Goal: Task Accomplishment & Management: Manage account settings

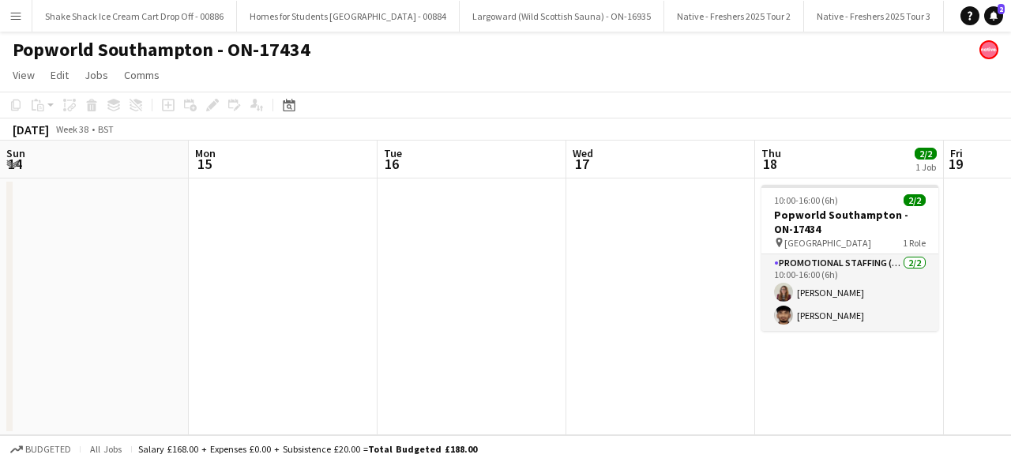
scroll to position [0, 543]
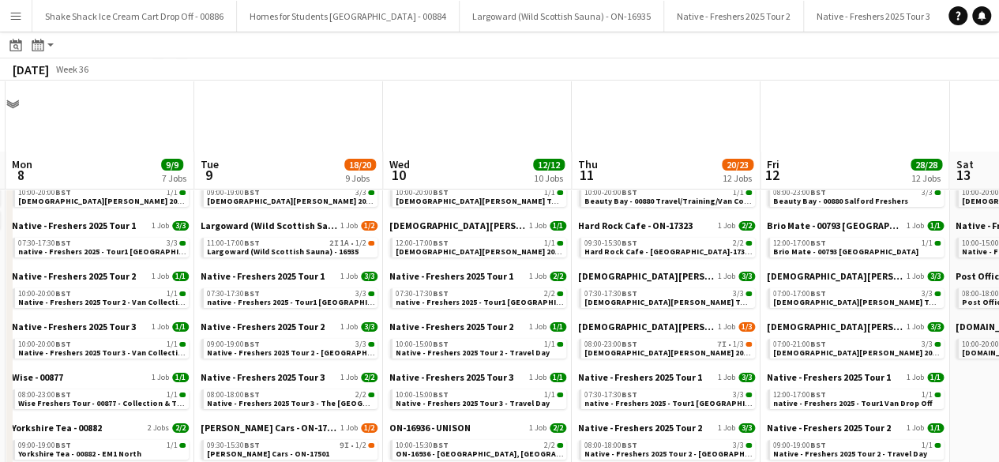
scroll to position [71, 0]
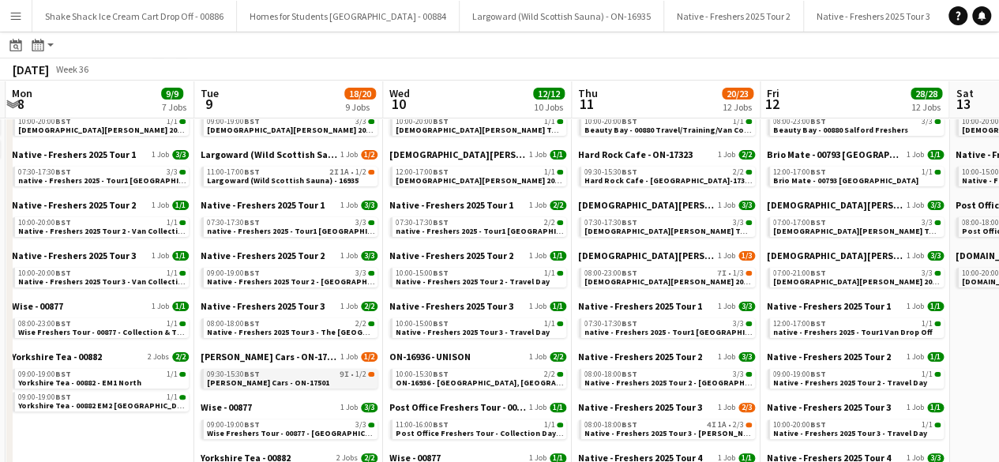
click at [317, 379] on link "09:30-15:30 BST 9I • 1/2 Wellman Cars - ON-17501" at bounding box center [290, 378] width 167 height 18
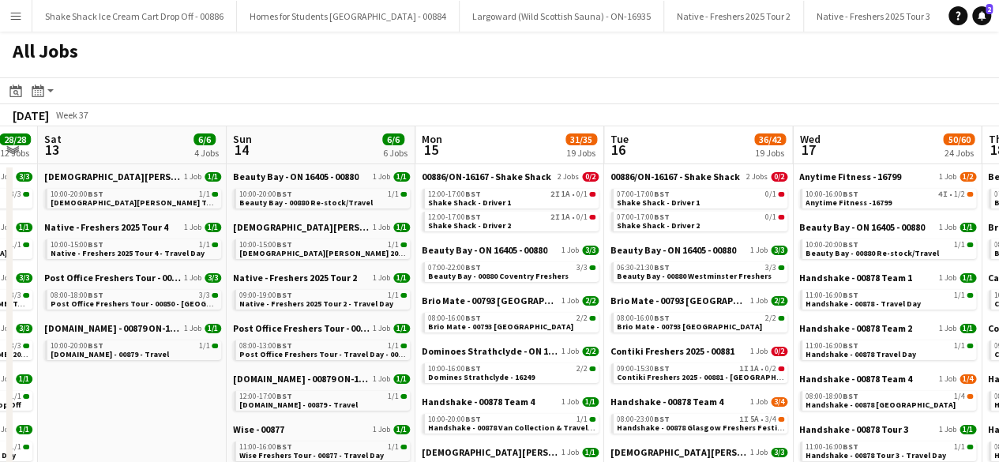
scroll to position [0, 718]
click at [535, 198] on link "12:00-17:00 BST 2I 1A • 0/1 Shake Shack - Driver 1" at bounding box center [510, 198] width 167 height 18
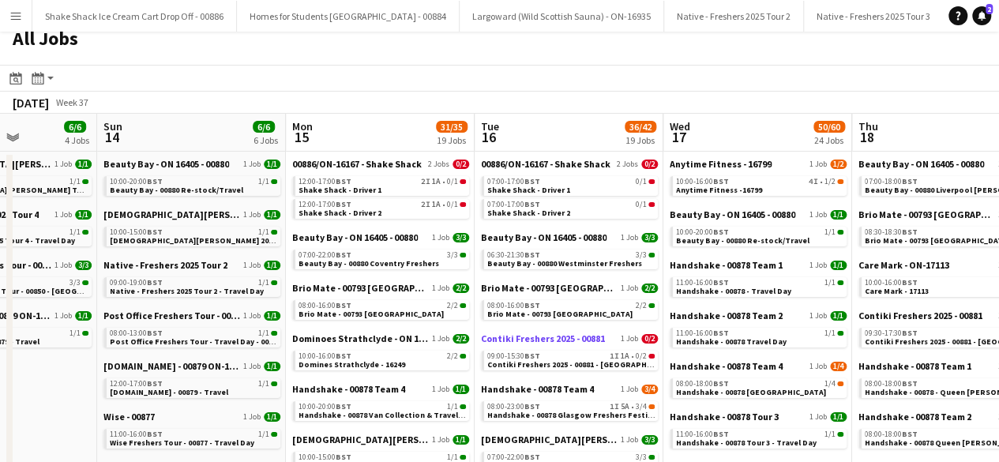
scroll to position [3, 0]
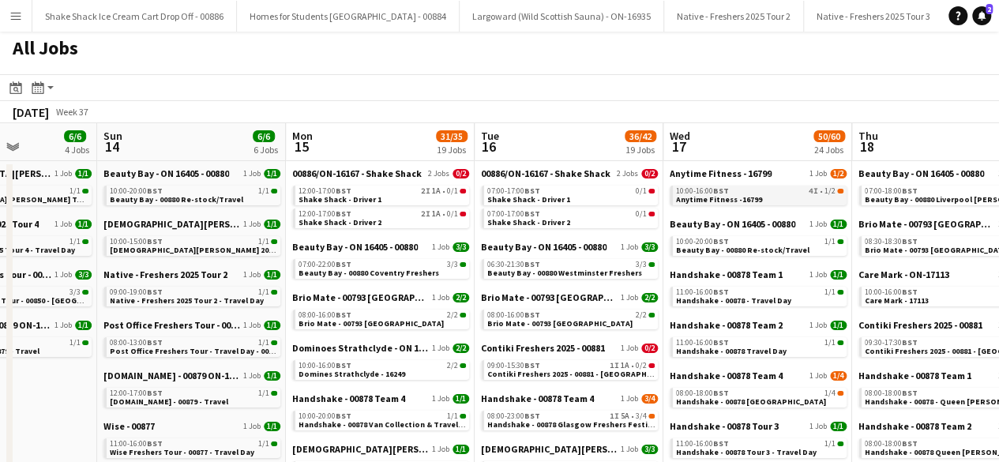
click at [750, 196] on span "Anytime Fitness -16799" at bounding box center [719, 199] width 86 height 10
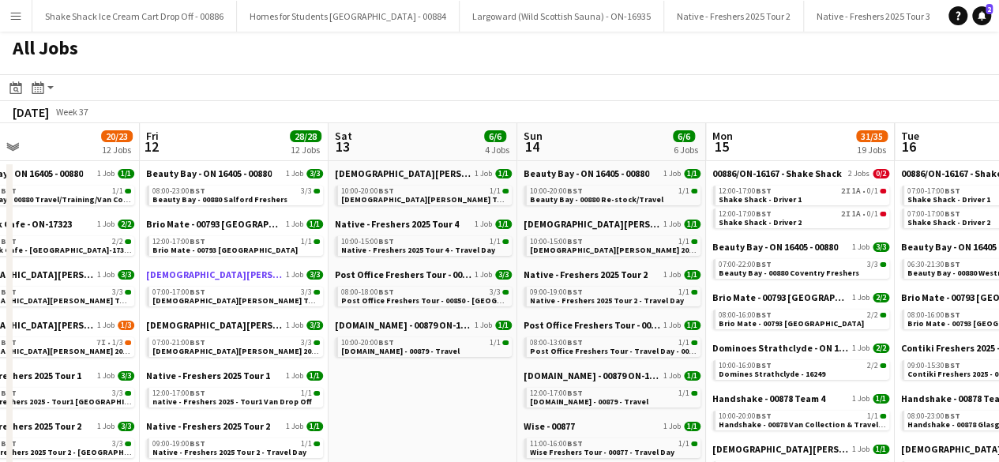
scroll to position [0, 474]
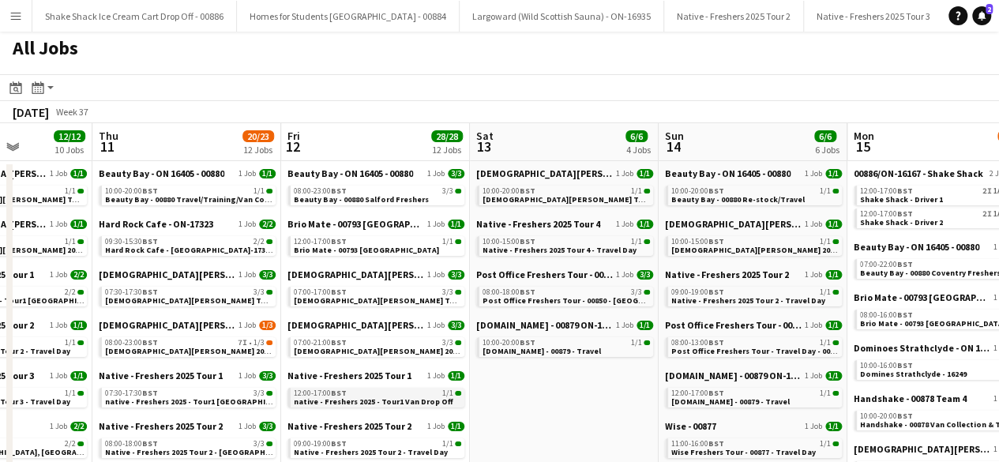
click at [347, 396] on div "12:00-17:00 BST 1/1" at bounding box center [377, 393] width 167 height 8
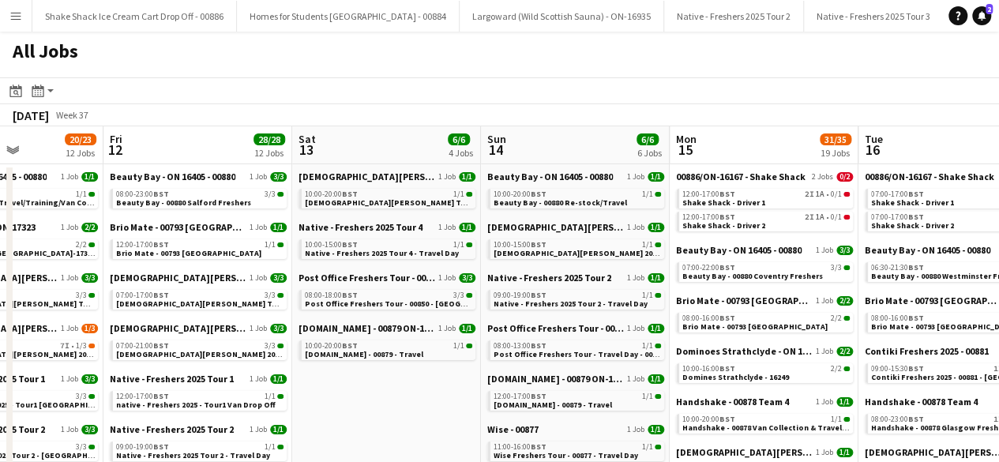
scroll to position [0, 483]
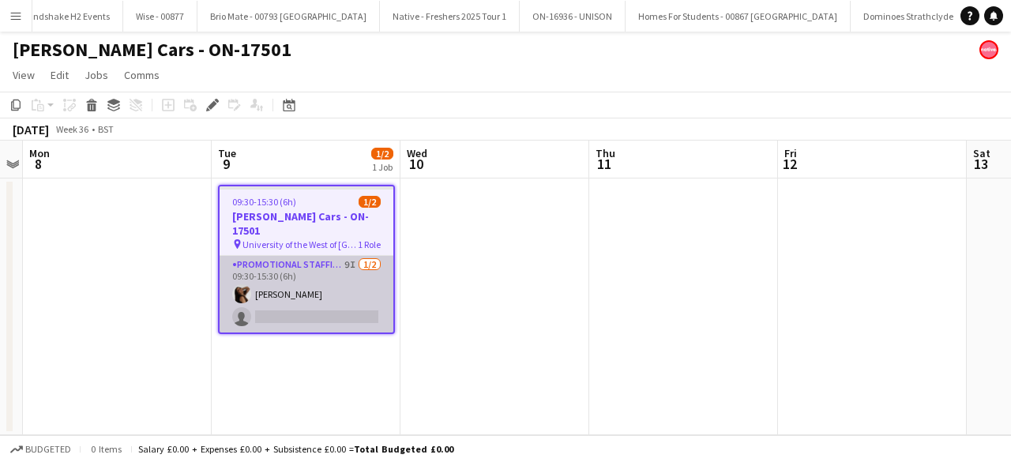
scroll to position [0, 4012]
click at [362, 277] on app-card-role "Promotional Staffing (Brand Ambassadors) 9I [DATE] 09:30-15:30 (6h) [PERSON_NAM…" at bounding box center [307, 294] width 174 height 77
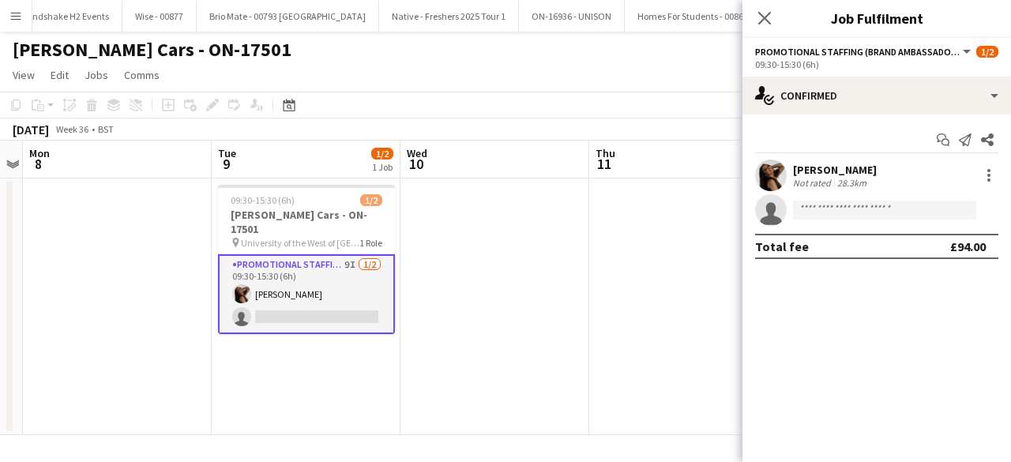
click at [775, 167] on app-user-avatar at bounding box center [771, 176] width 32 height 32
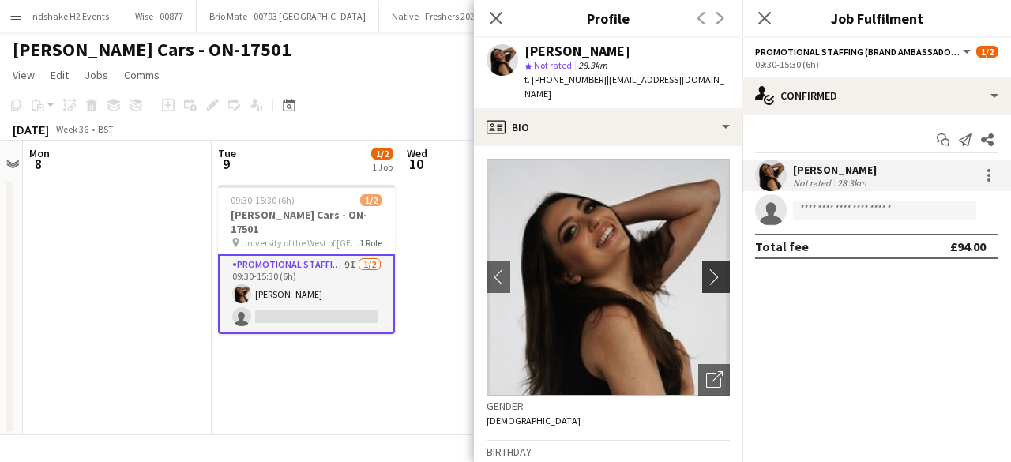
click at [706, 269] on app-icon "chevron-right" at bounding box center [718, 277] width 24 height 17
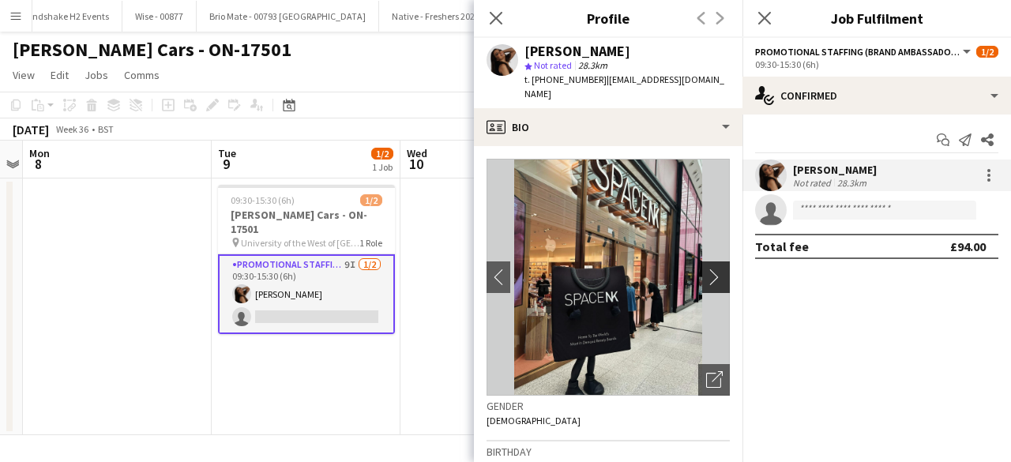
click at [706, 269] on app-icon "chevron-right" at bounding box center [718, 277] width 24 height 17
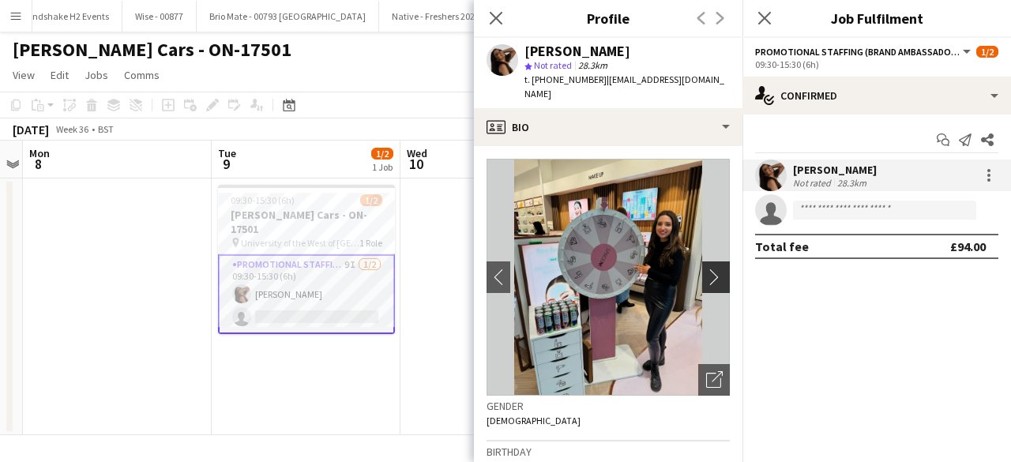
click at [706, 269] on app-icon "chevron-right" at bounding box center [718, 277] width 24 height 17
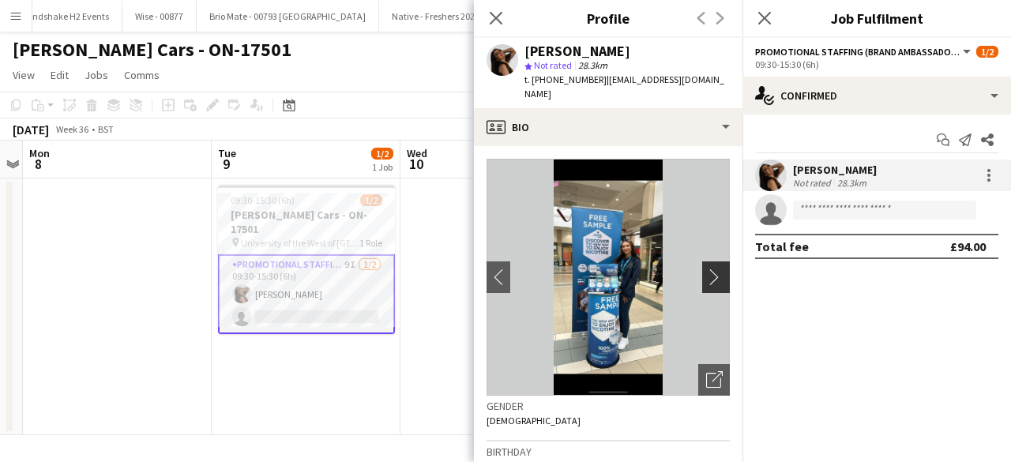
click at [706, 269] on app-icon "chevron-right" at bounding box center [718, 277] width 24 height 17
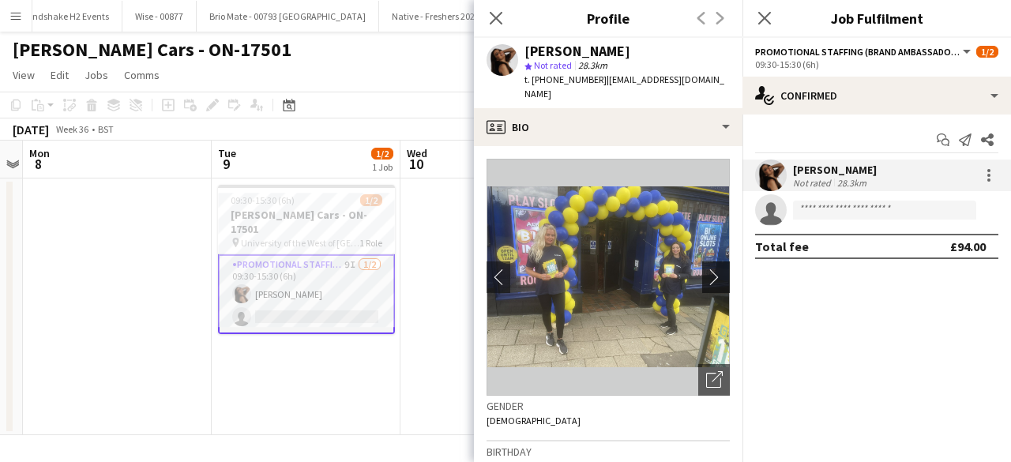
click at [706, 269] on app-icon "chevron-right" at bounding box center [718, 277] width 24 height 17
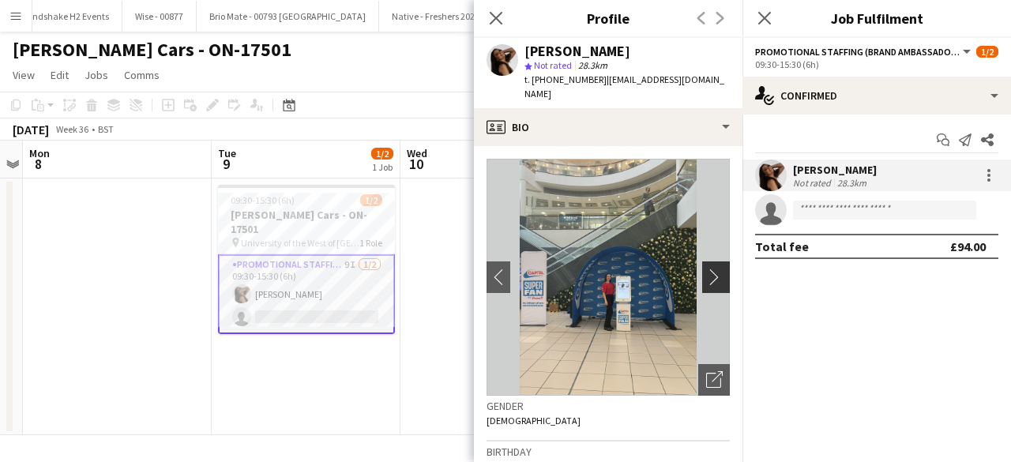
click at [706, 269] on app-icon "chevron-right" at bounding box center [718, 277] width 24 height 17
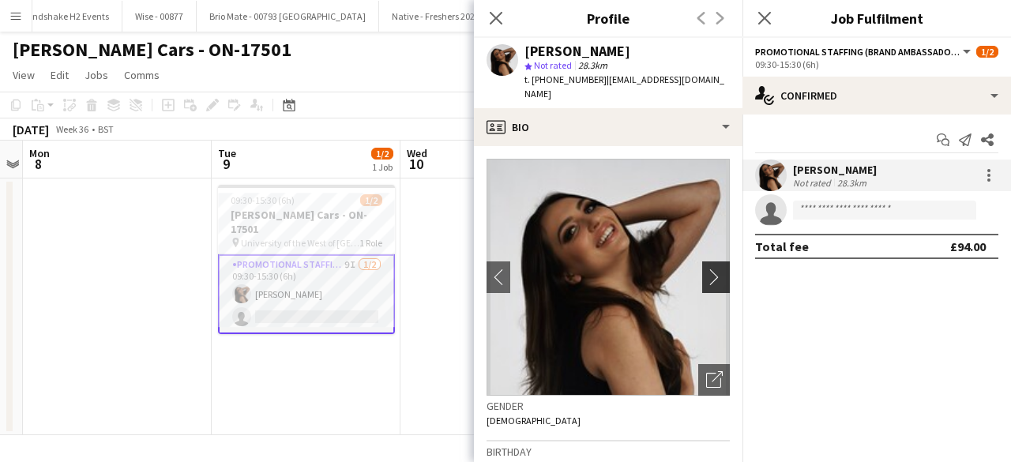
click at [706, 269] on app-icon "chevron-right" at bounding box center [718, 277] width 24 height 17
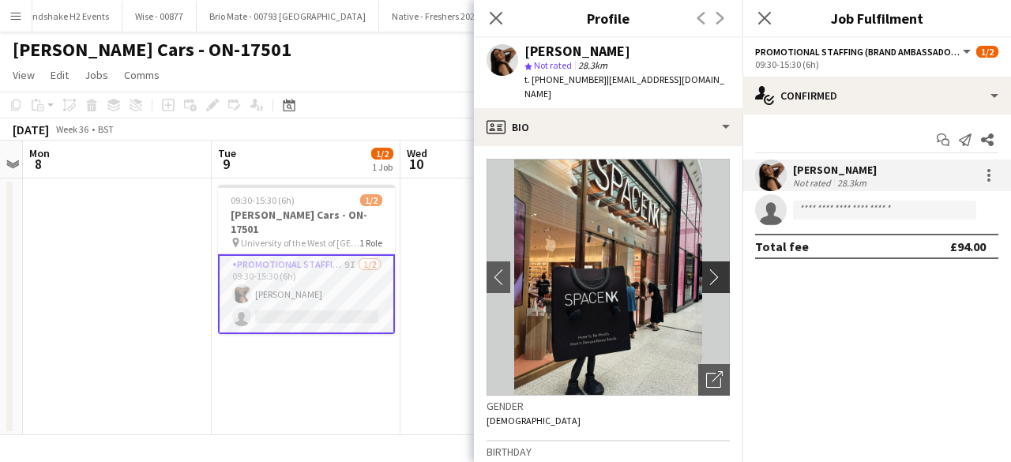
click at [706, 269] on app-icon "chevron-right" at bounding box center [718, 277] width 24 height 17
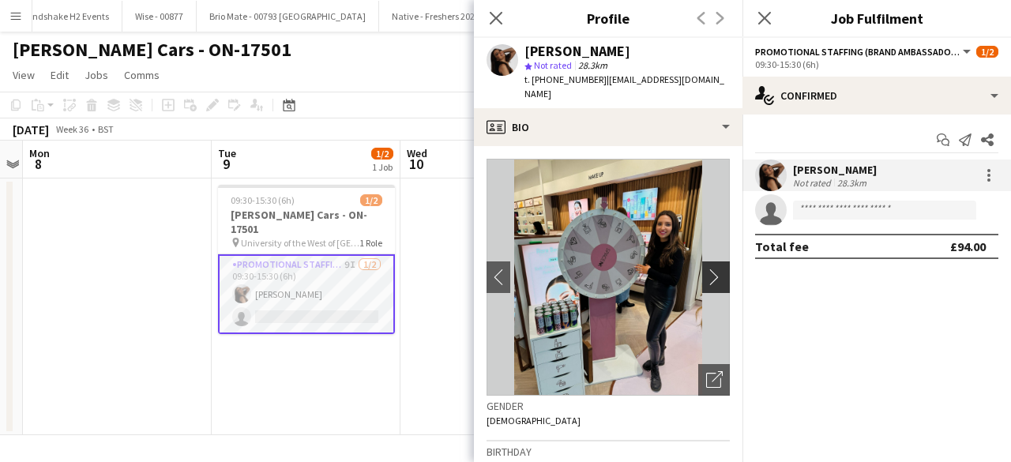
click at [706, 269] on app-icon "chevron-right" at bounding box center [718, 277] width 24 height 17
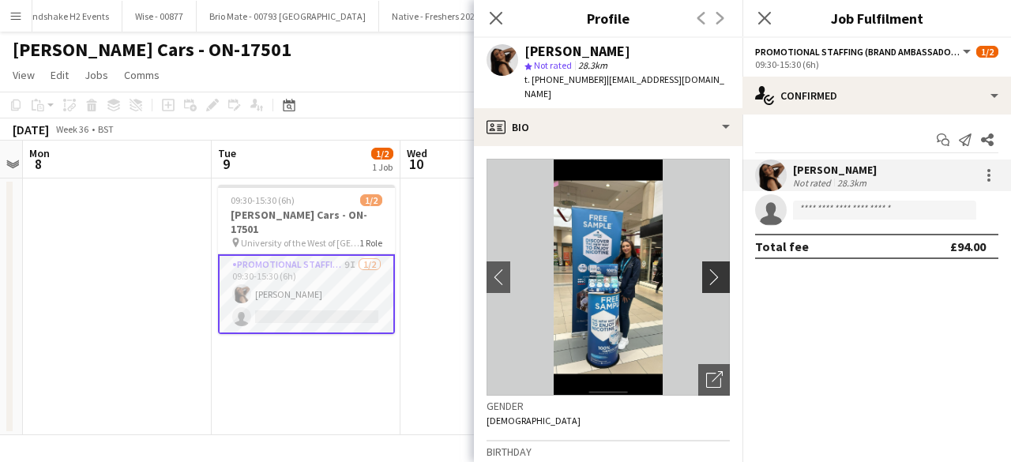
click at [706, 269] on app-icon "chevron-right" at bounding box center [718, 277] width 24 height 17
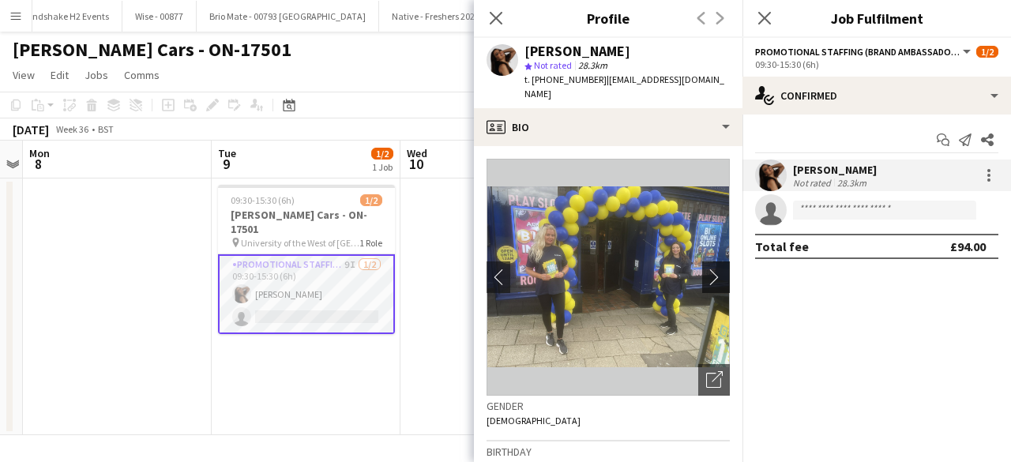
click at [706, 269] on app-icon "chevron-right" at bounding box center [718, 277] width 24 height 17
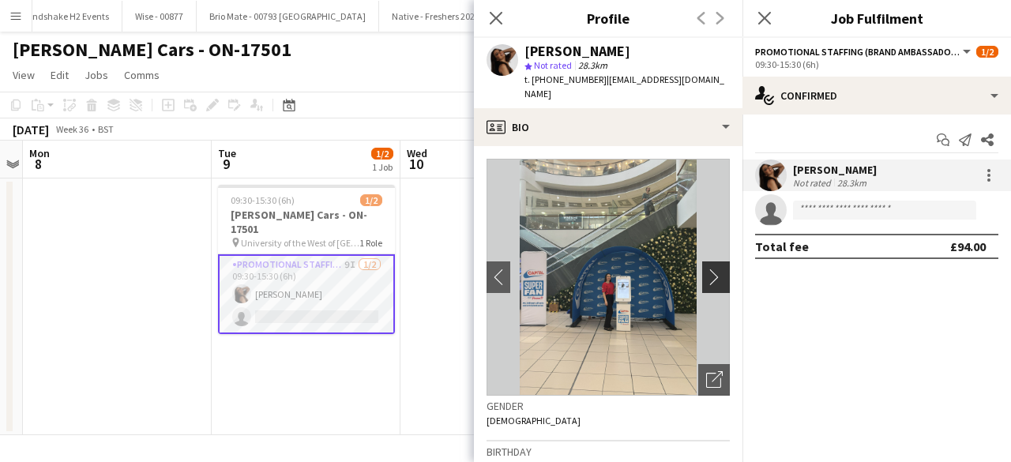
click at [706, 269] on app-icon "chevron-right" at bounding box center [718, 277] width 24 height 17
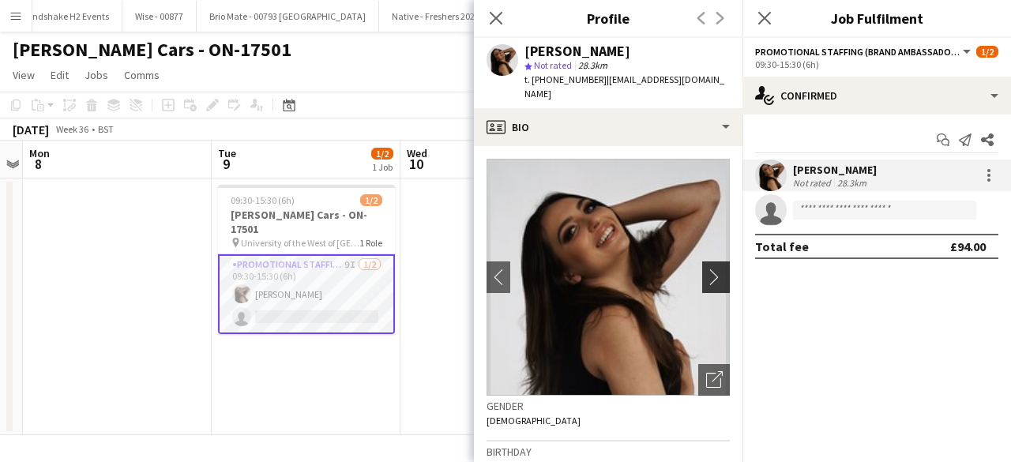
click at [706, 269] on app-icon "chevron-right" at bounding box center [718, 277] width 24 height 17
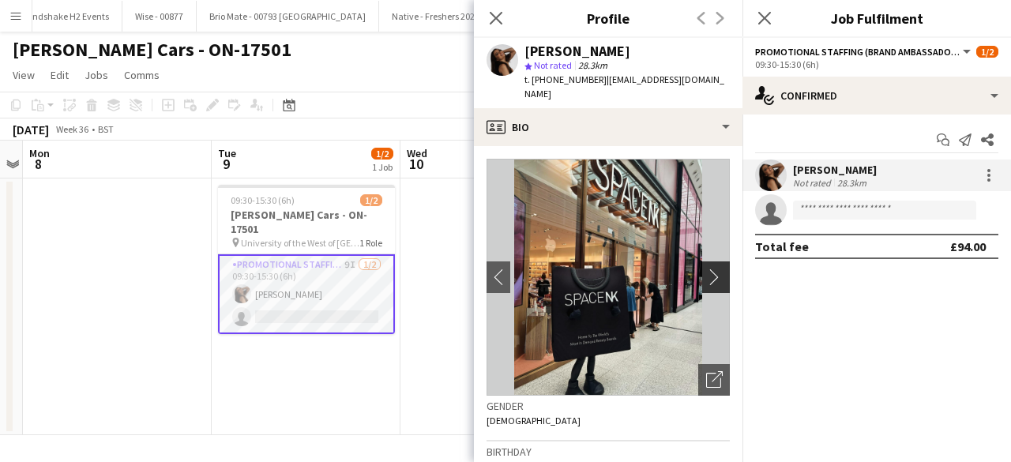
click at [706, 269] on app-icon "chevron-right" at bounding box center [718, 277] width 24 height 17
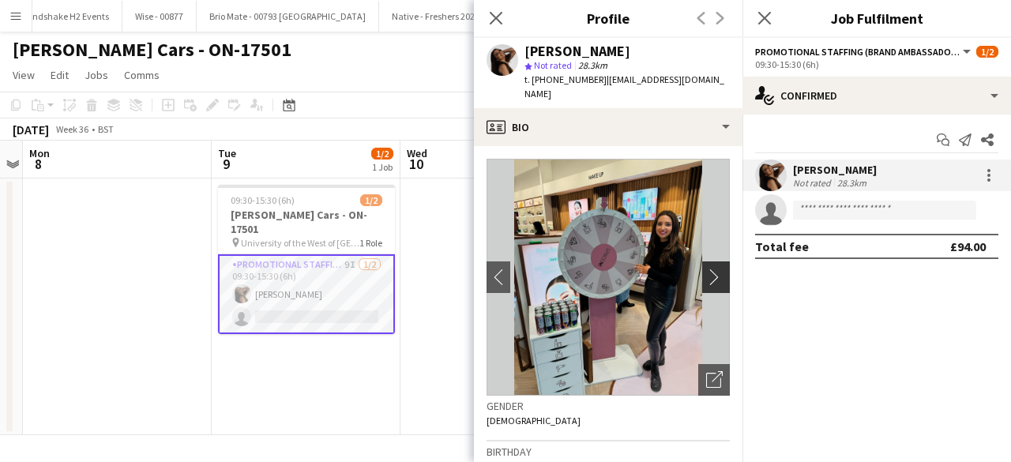
click at [706, 269] on app-icon "chevron-right" at bounding box center [718, 277] width 24 height 17
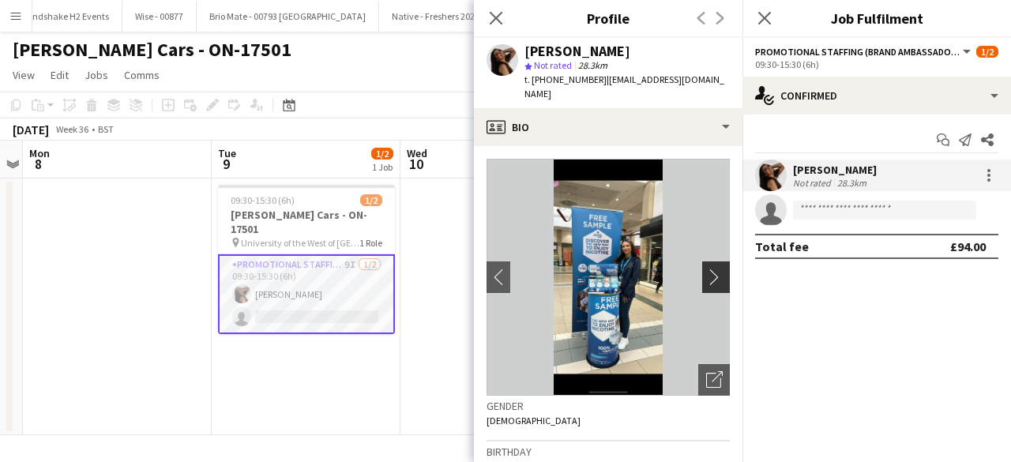
click at [706, 269] on app-icon "chevron-right" at bounding box center [718, 277] width 24 height 17
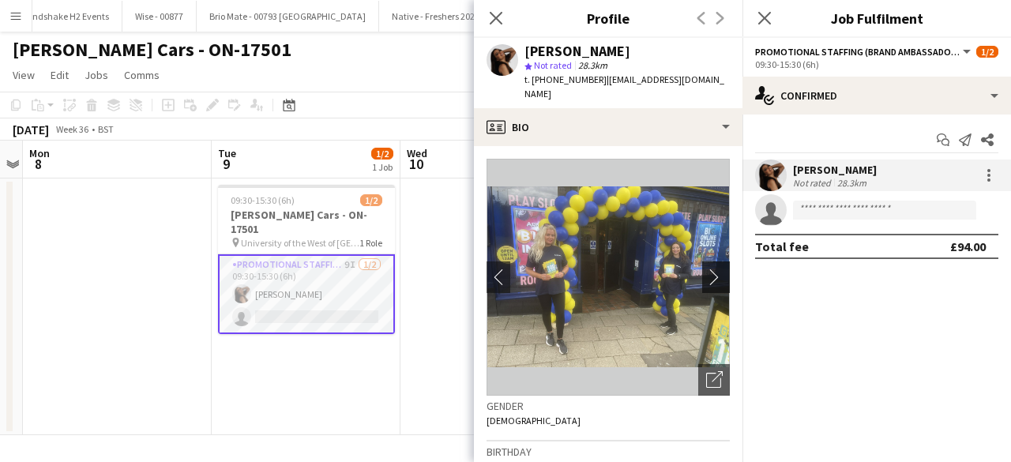
click at [706, 269] on app-icon "chevron-right" at bounding box center [718, 277] width 24 height 17
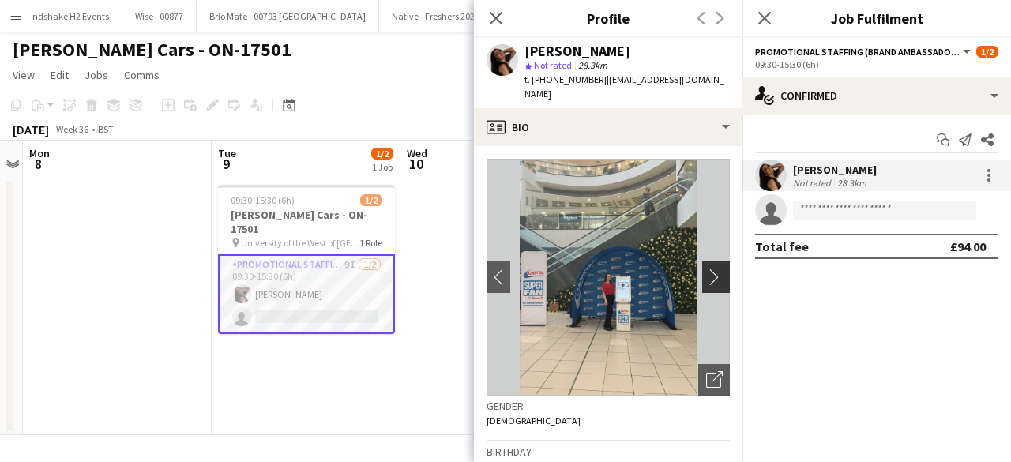
click at [706, 269] on app-icon "chevron-right" at bounding box center [718, 277] width 24 height 17
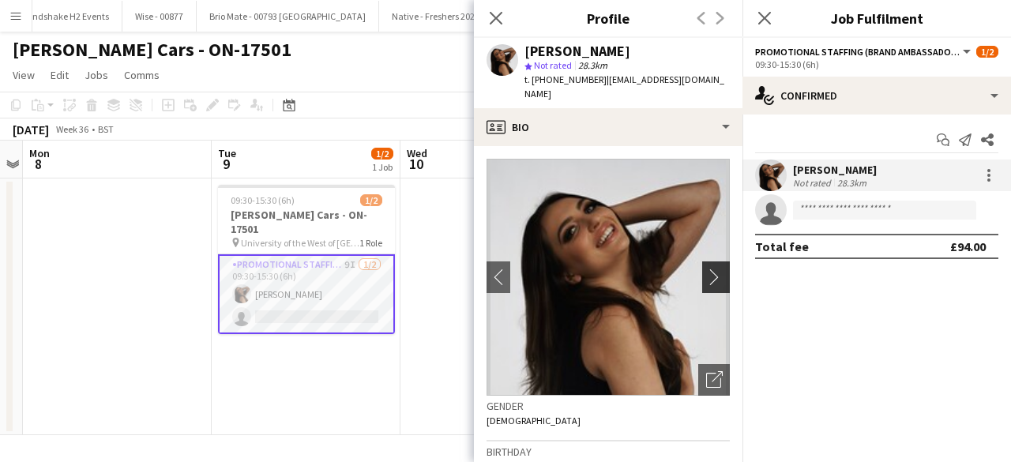
click at [706, 269] on app-icon "chevron-right" at bounding box center [718, 277] width 24 height 17
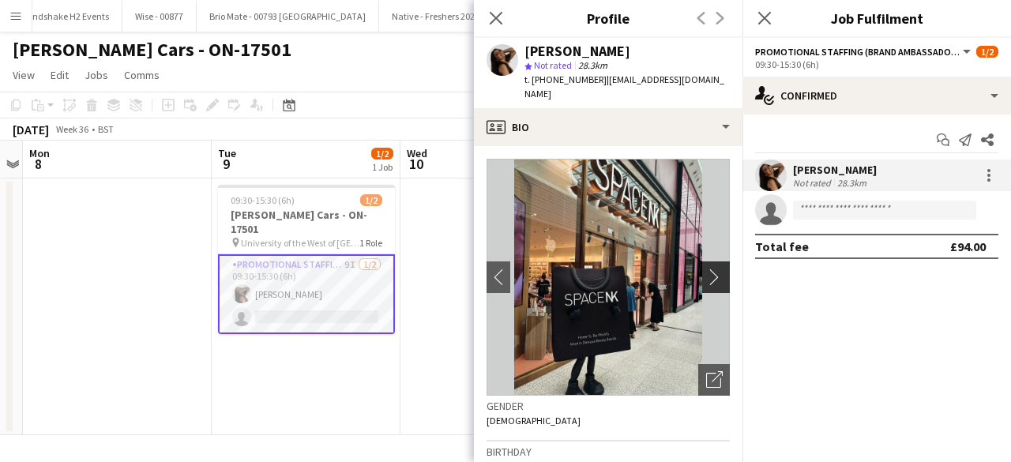
click at [706, 269] on app-icon "chevron-right" at bounding box center [718, 277] width 24 height 17
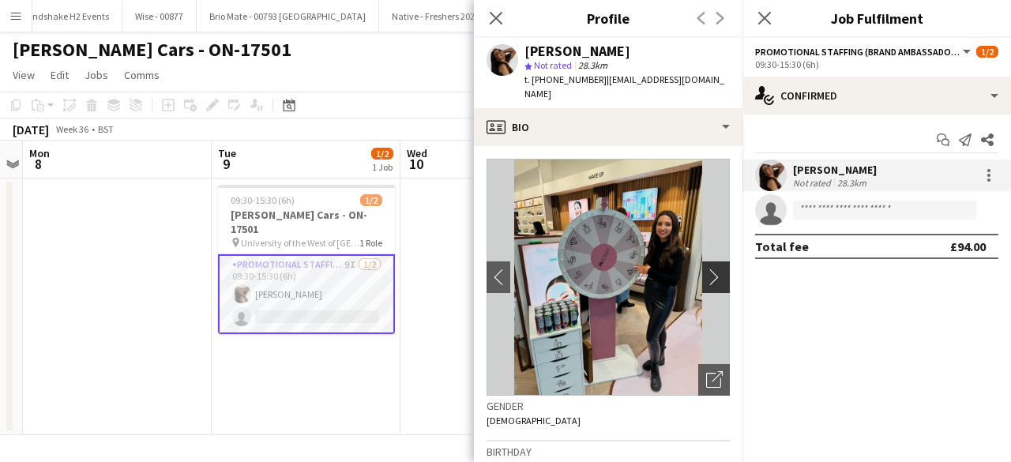
click at [706, 269] on app-icon "chevron-right" at bounding box center [718, 277] width 24 height 17
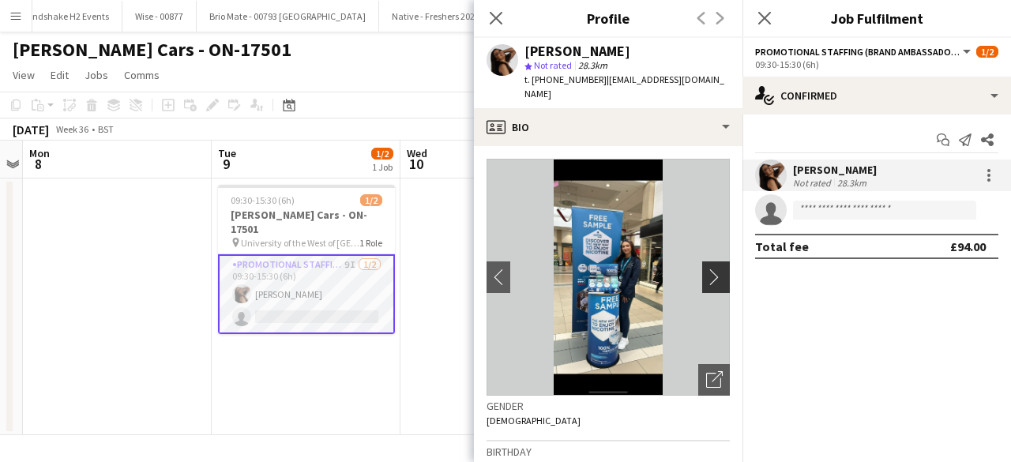
click at [706, 269] on app-icon "chevron-right" at bounding box center [718, 277] width 24 height 17
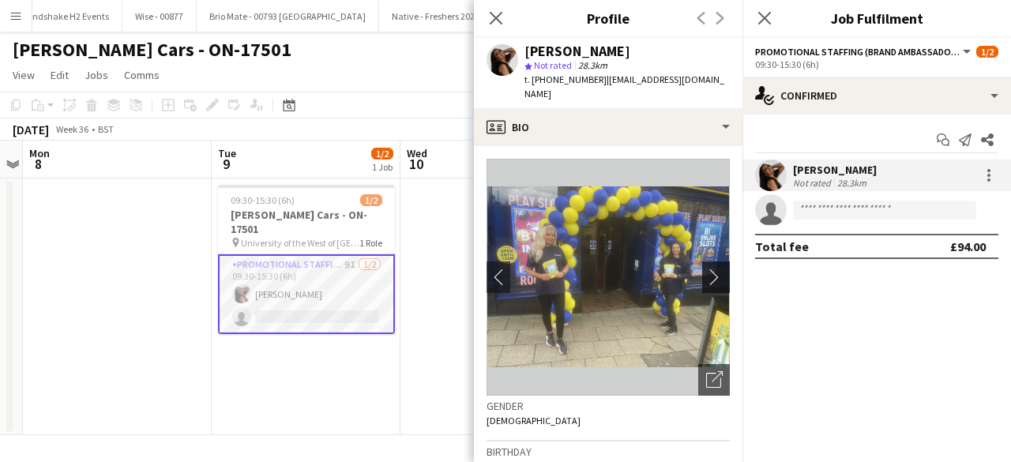
click at [706, 269] on app-icon "chevron-right" at bounding box center [718, 277] width 24 height 17
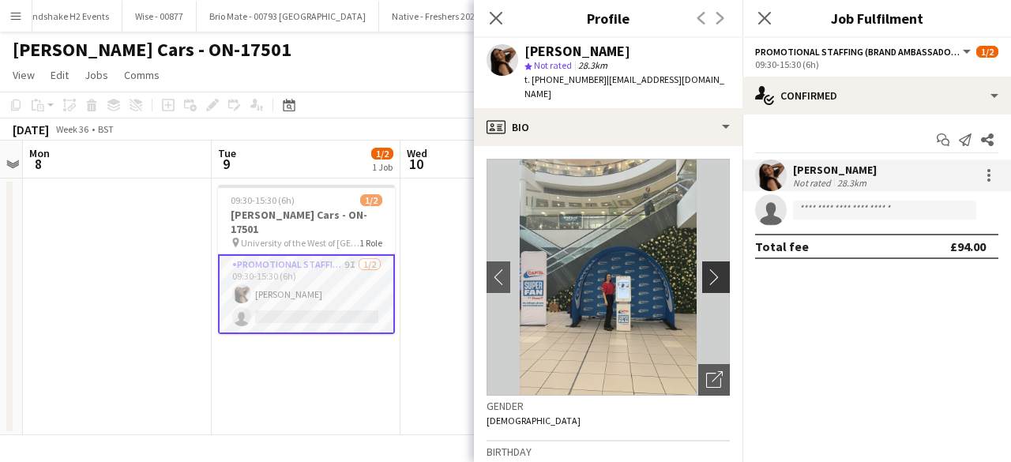
click at [706, 269] on app-icon "chevron-right" at bounding box center [718, 277] width 24 height 17
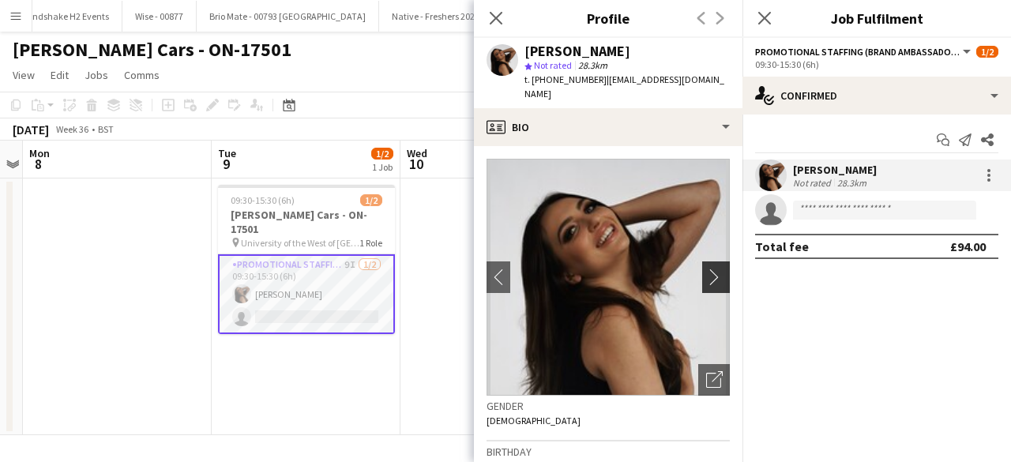
click at [706, 269] on app-icon "chevron-right" at bounding box center [718, 277] width 24 height 17
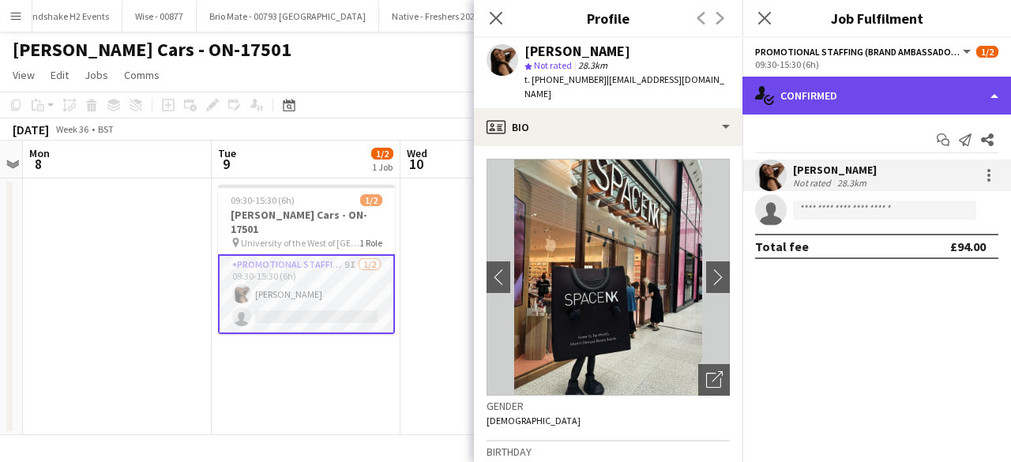
click at [870, 101] on div "single-neutral-actions-check-2 Confirmed" at bounding box center [876, 96] width 269 height 38
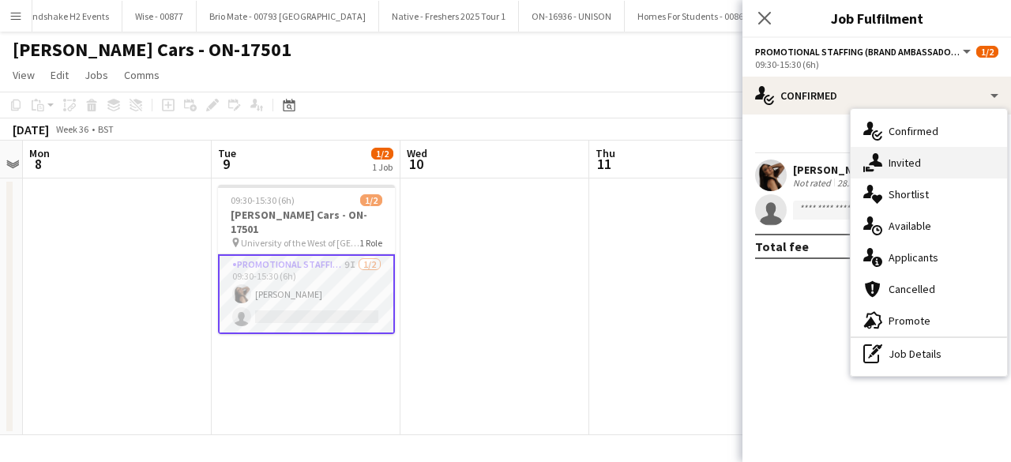
click at [930, 176] on div "single-neutral-actions-share-1 Invited" at bounding box center [929, 163] width 156 height 32
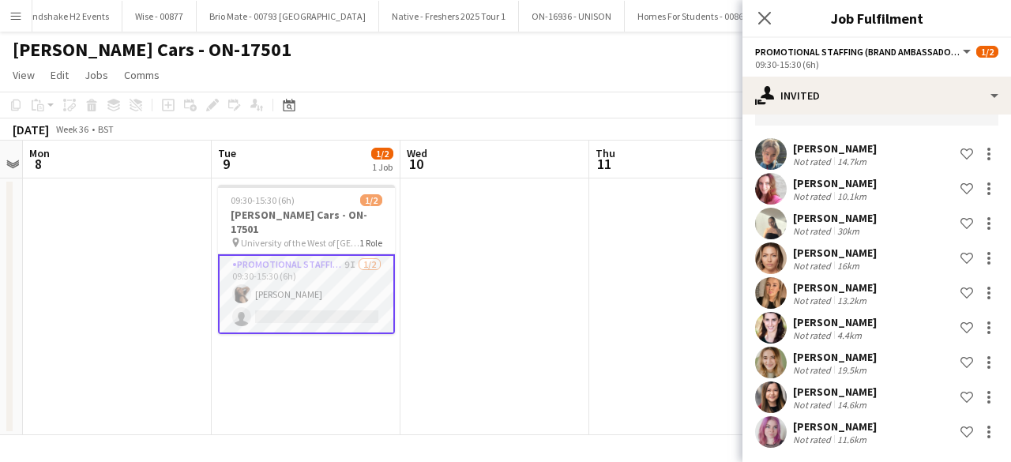
scroll to position [103, 0]
click at [776, 220] on app-user-avatar at bounding box center [771, 224] width 32 height 32
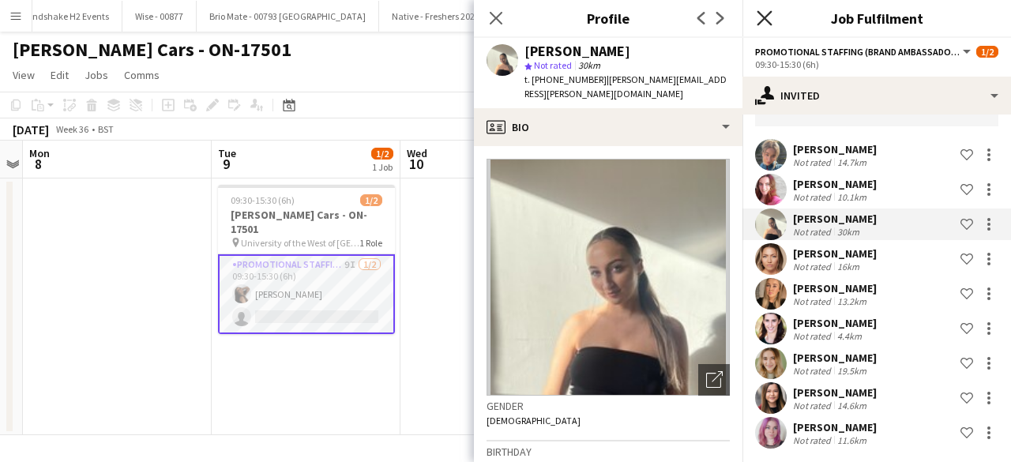
click at [760, 13] on icon at bounding box center [764, 17] width 15 height 15
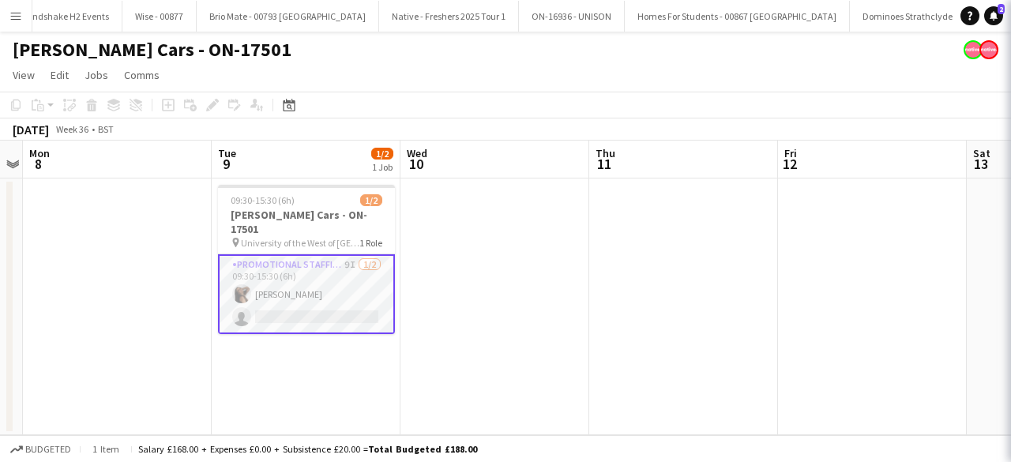
scroll to position [0, 0]
click at [267, 276] on app-card-role "Promotional Staffing (Brand Ambassadors) 9I 1/2 09:30-15:30 (6h) Naomi Forbes s…" at bounding box center [306, 294] width 177 height 80
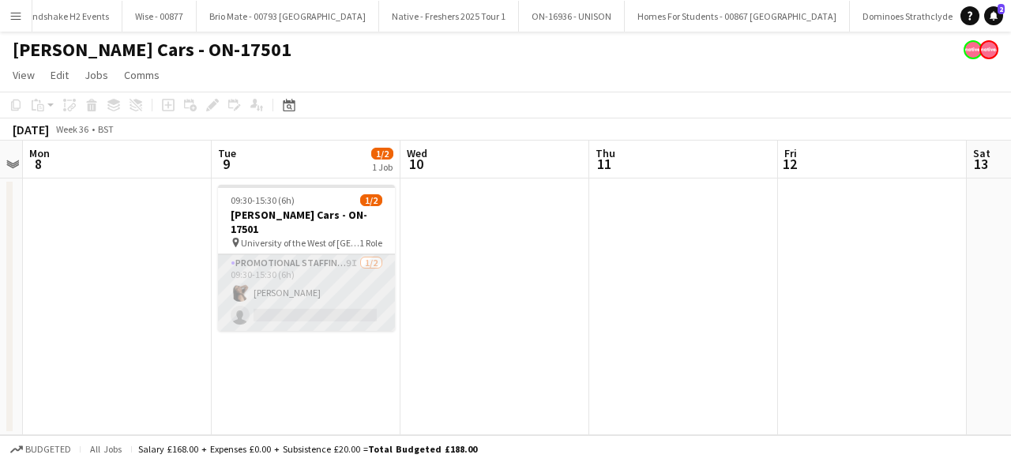
click at [267, 276] on app-card-role "Promotional Staffing (Brand Ambassadors) 9I 1/2 09:30-15:30 (6h) Naomi Forbes s…" at bounding box center [306, 292] width 177 height 77
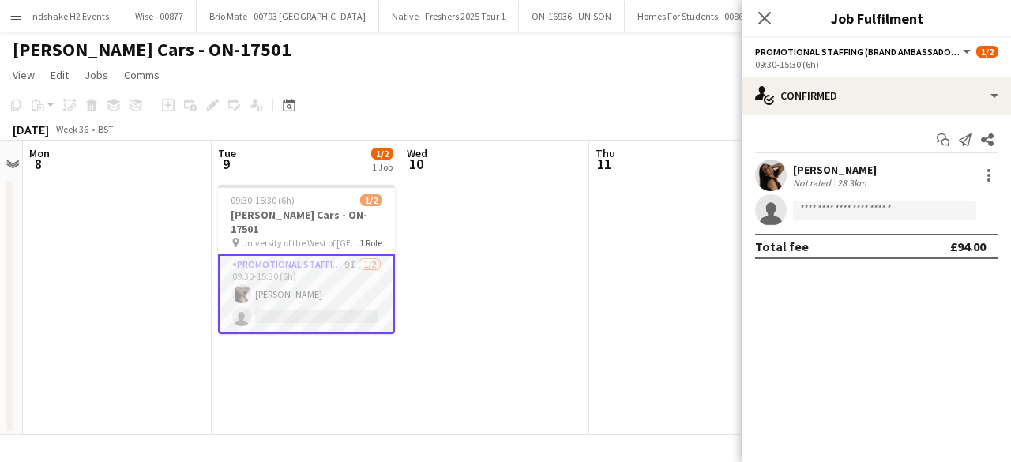
click at [762, 170] on app-user-avatar at bounding box center [771, 176] width 32 height 32
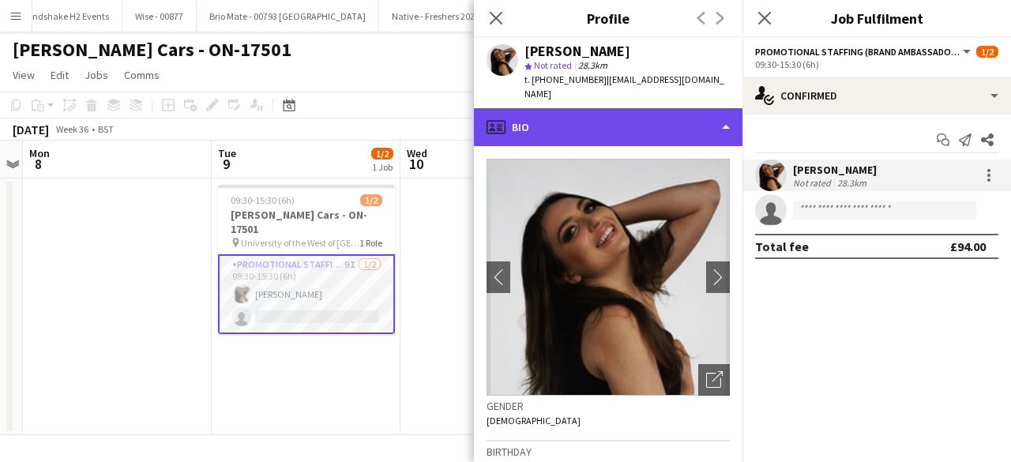
click at [578, 118] on div "profile Bio" at bounding box center [608, 127] width 269 height 38
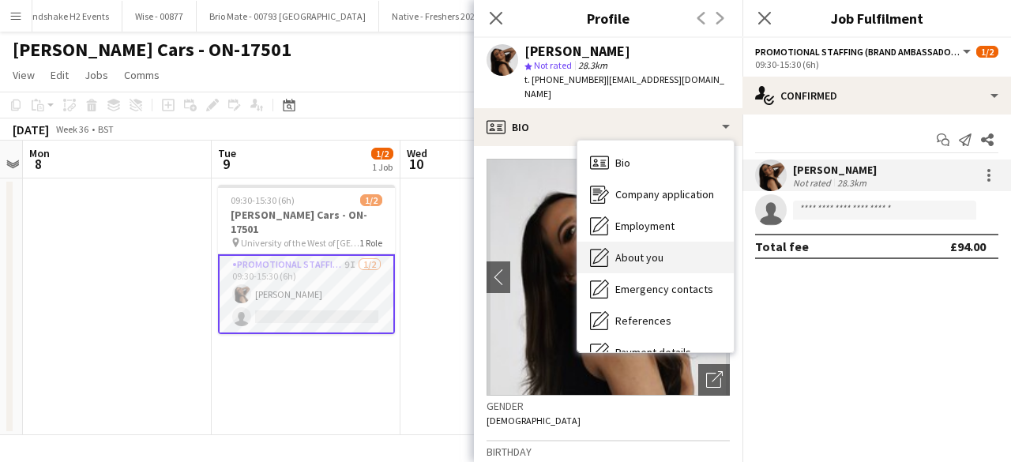
click at [634, 252] on div "About you About you" at bounding box center [655, 258] width 156 height 32
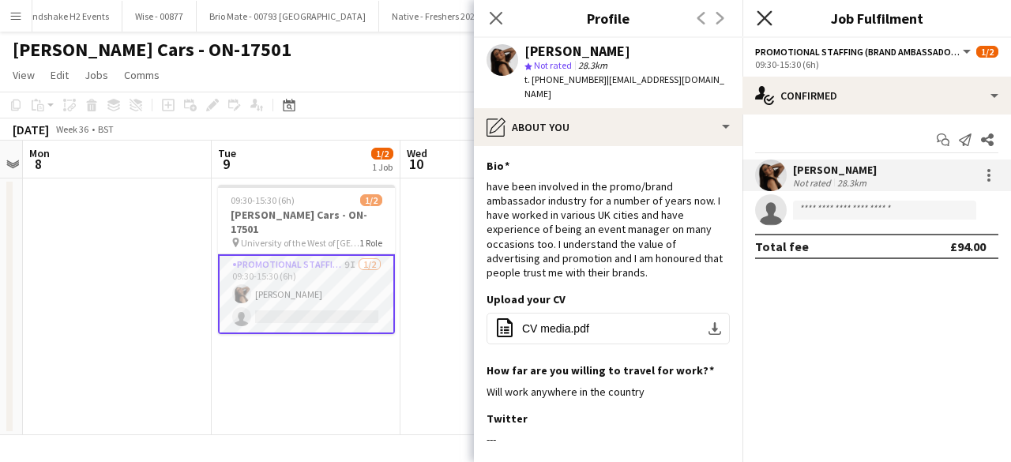
click at [762, 21] on icon at bounding box center [764, 17] width 15 height 15
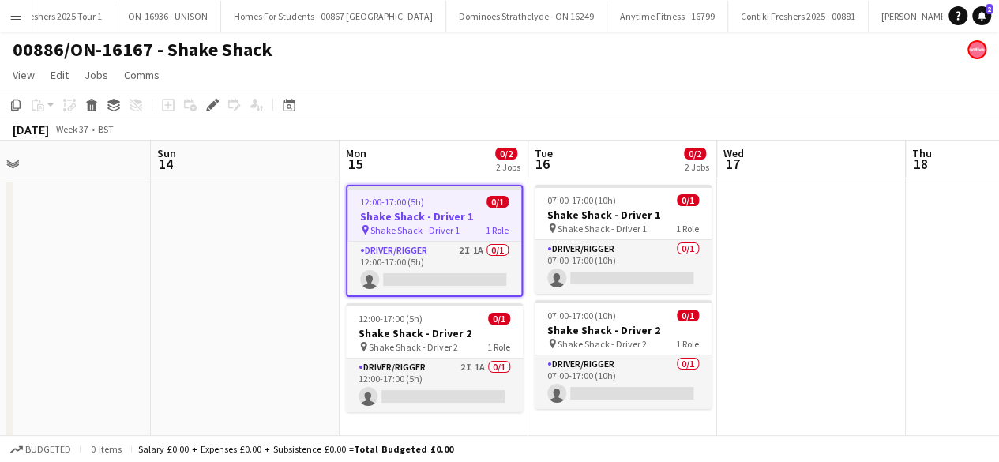
scroll to position [0, 415]
click at [449, 199] on div "12:00-17:00 (5h) 0/1" at bounding box center [435, 202] width 174 height 12
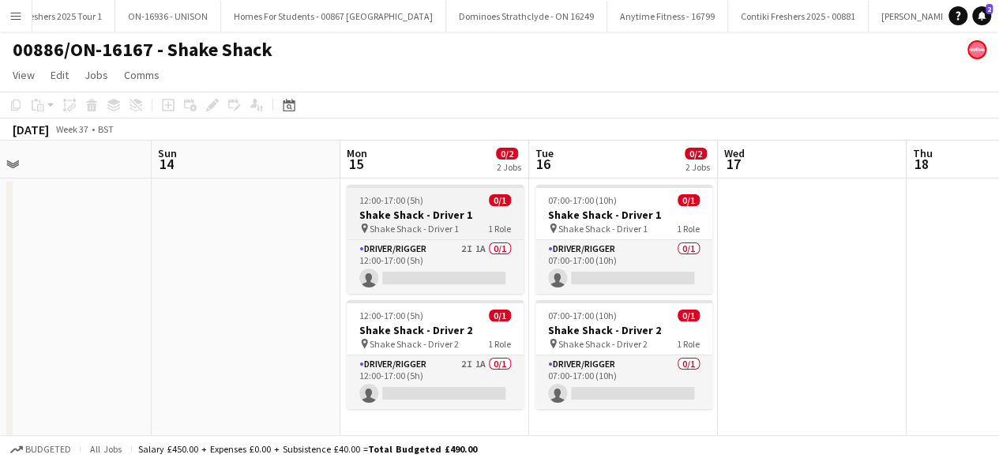
click at [449, 199] on div "12:00-17:00 (5h) 0/1" at bounding box center [435, 200] width 177 height 12
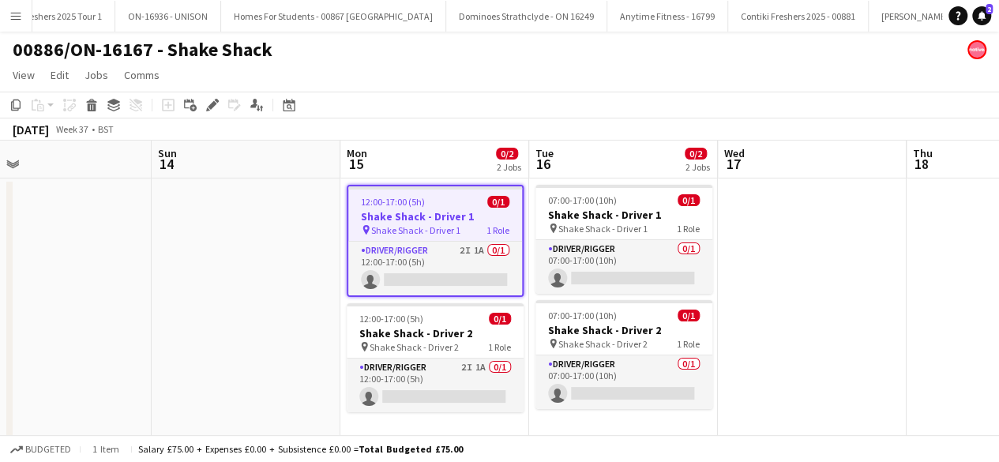
click at [449, 193] on app-job-card "12:00-17:00 (5h) 0/1 Shake Shack - Driver 1 pin Shake Shack - Driver 1 1 Role D…" at bounding box center [435, 241] width 177 height 112
click at [449, 196] on div "12:00-17:00 (5h) 0/1" at bounding box center [435, 202] width 174 height 12
click at [239, 214] on app-date-cell at bounding box center [246, 324] width 189 height 293
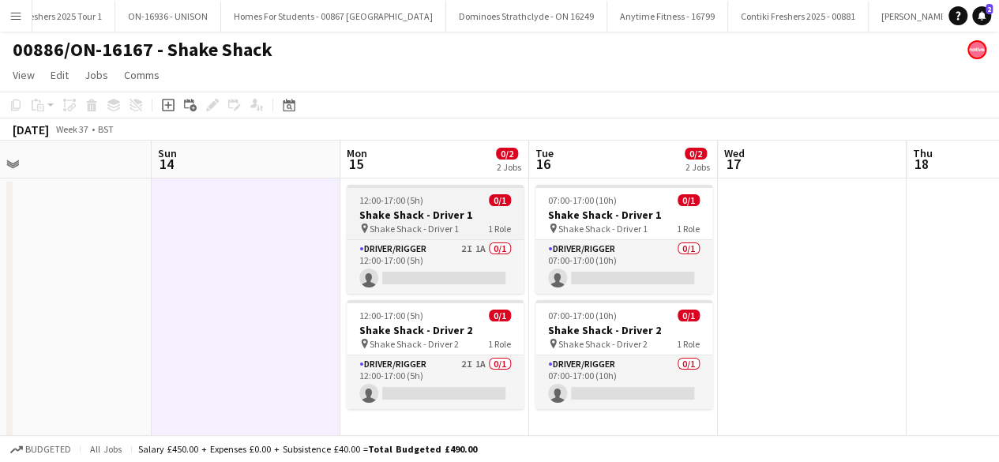
click at [458, 190] on app-job-card "12:00-17:00 (5h) 0/1 Shake Shack - Driver 1 pin Shake Shack - Driver 1 1 Role D…" at bounding box center [435, 239] width 177 height 109
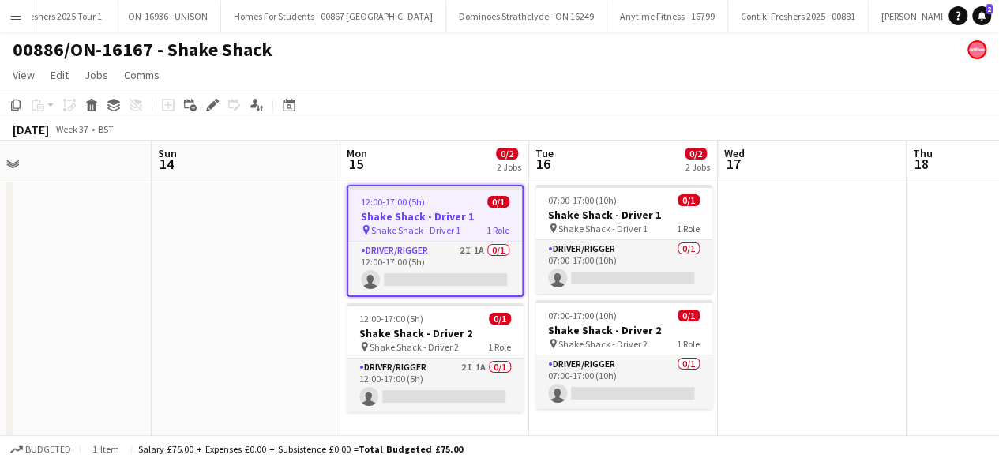
click at [458, 190] on app-job-card "12:00-17:00 (5h) 0/1 Shake Shack - Driver 1 pin Shake Shack - Driver 1 1 Role D…" at bounding box center [435, 241] width 177 height 112
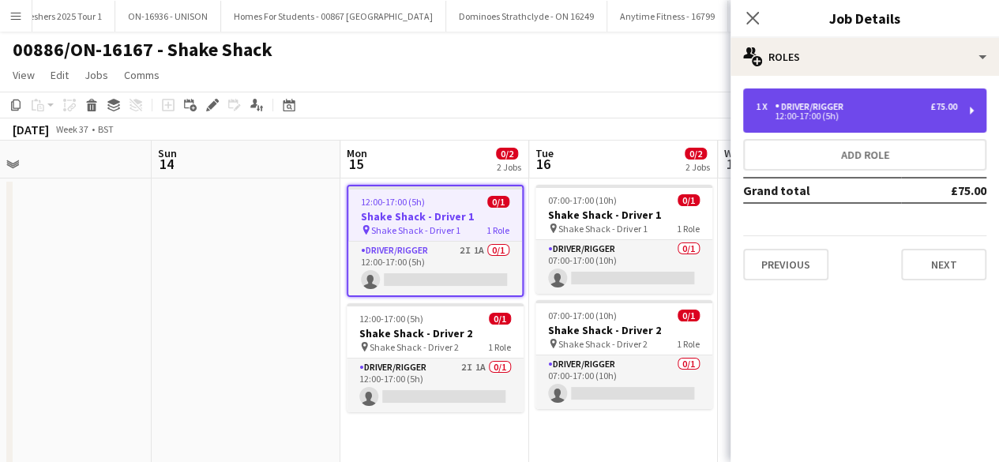
click at [913, 103] on div "1 x Driver/Rigger £75.00" at bounding box center [856, 106] width 201 height 11
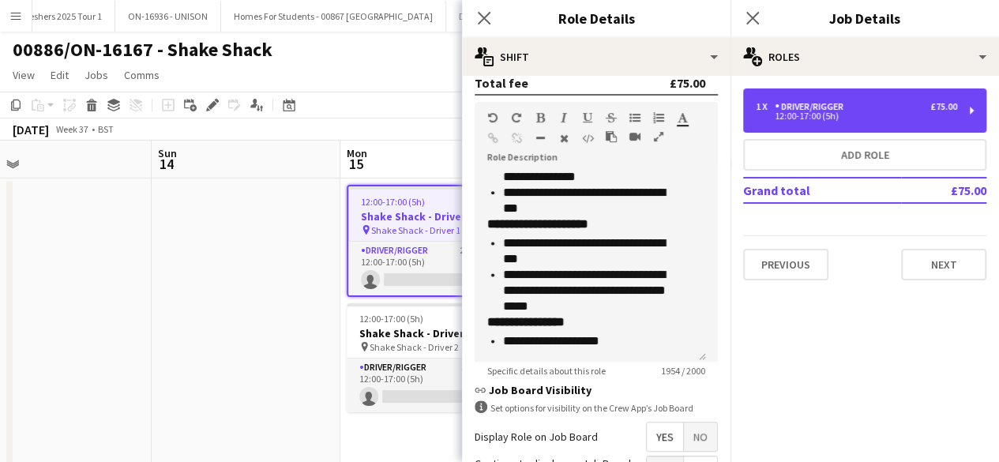
scroll to position [370, 0]
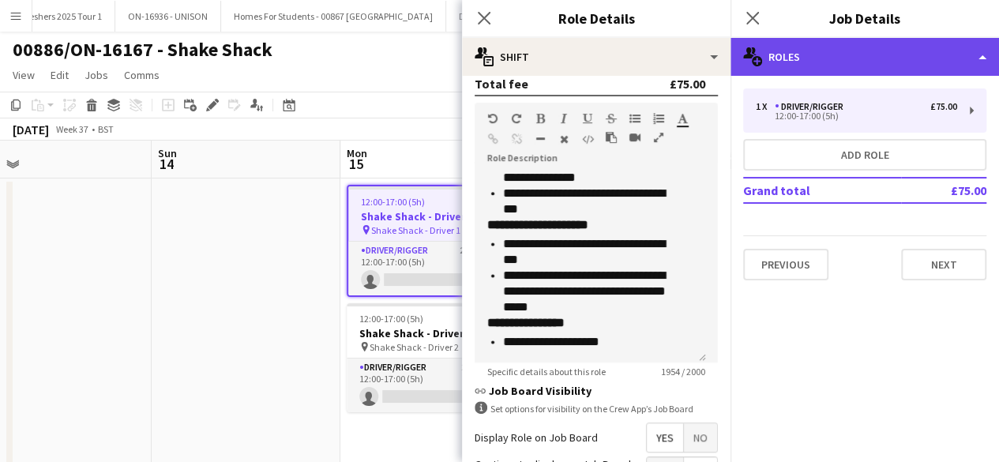
drag, startPoint x: 619, startPoint y: 272, endPoint x: 851, endPoint y: 48, distance: 322.3
click at [851, 48] on div "multiple-users-add Roles" at bounding box center [865, 57] width 269 height 38
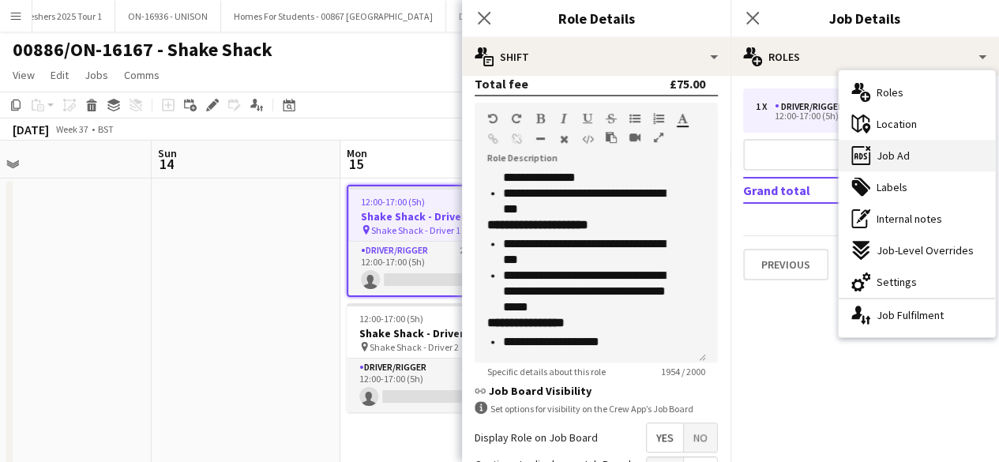
click at [899, 152] on span "Job Ad" at bounding box center [893, 155] width 33 height 14
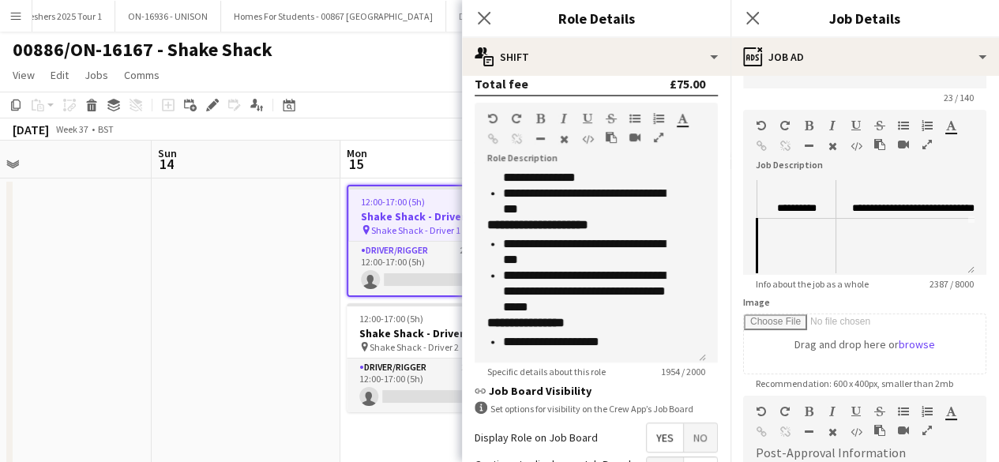
scroll to position [0, 0]
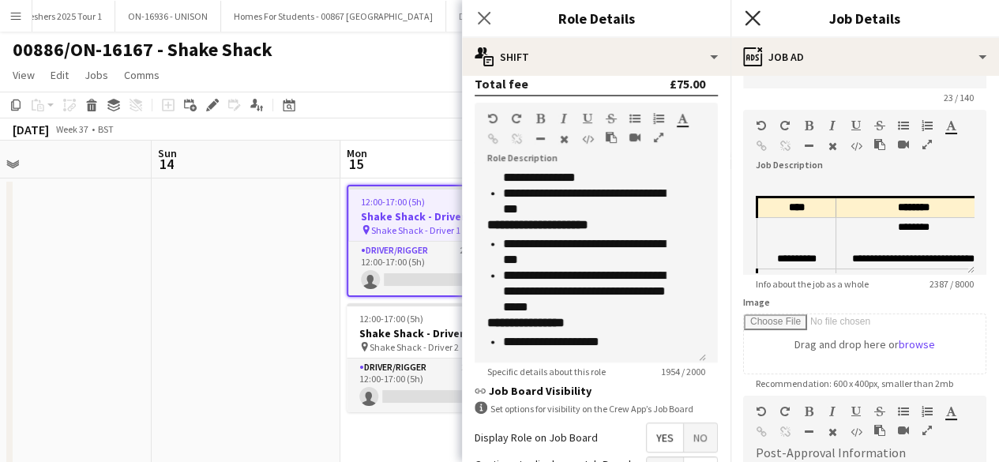
click at [760, 20] on icon "Close pop-in" at bounding box center [752, 17] width 15 height 15
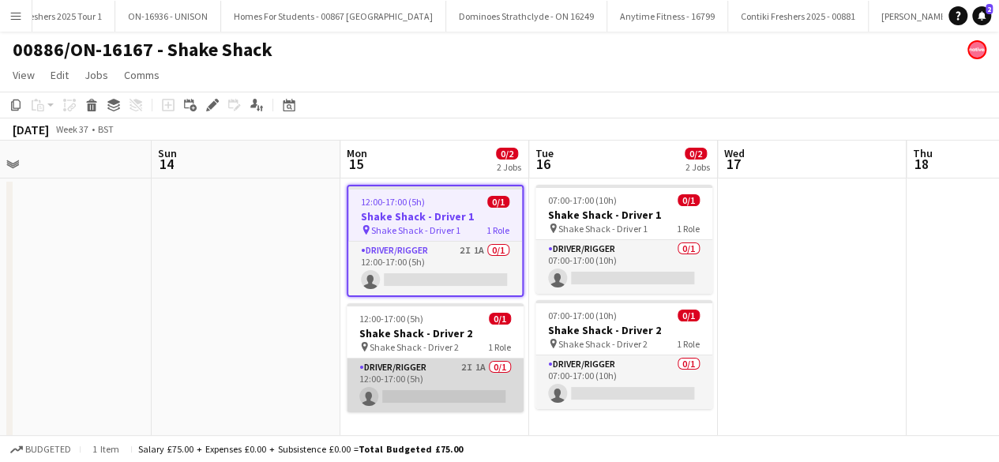
click at [456, 376] on app-card-role "Driver/Rigger 2I 1A 0/1 12:00-17:00 (5h) single-neutral-actions" at bounding box center [435, 386] width 177 height 54
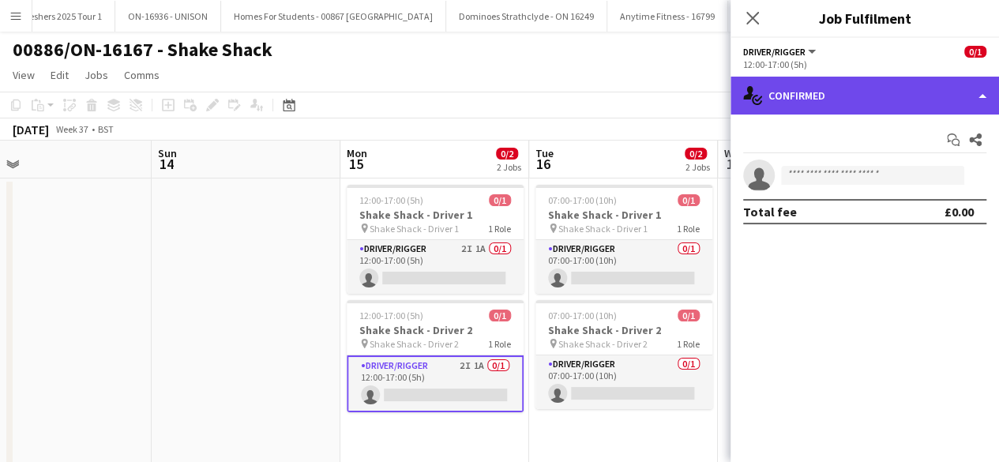
click at [878, 107] on div "single-neutral-actions-check-2 Confirmed" at bounding box center [865, 96] width 269 height 38
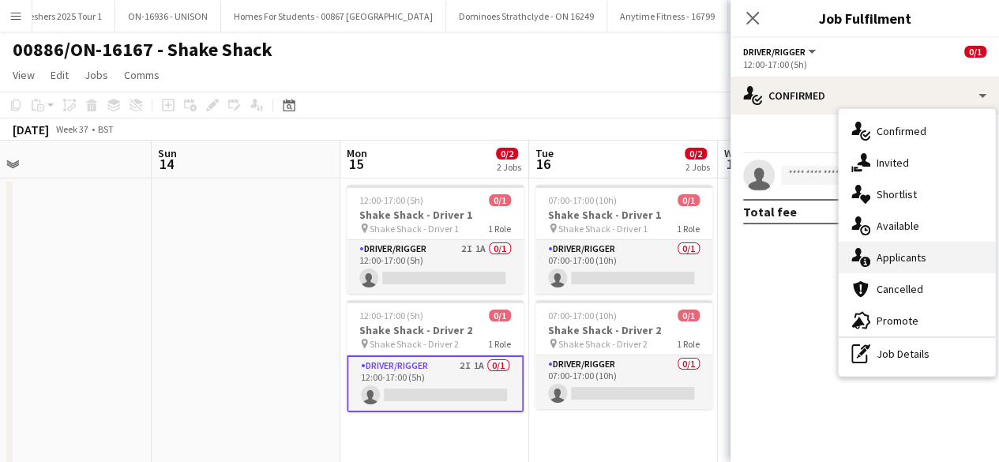
click at [907, 252] on span "Applicants" at bounding box center [902, 257] width 50 height 14
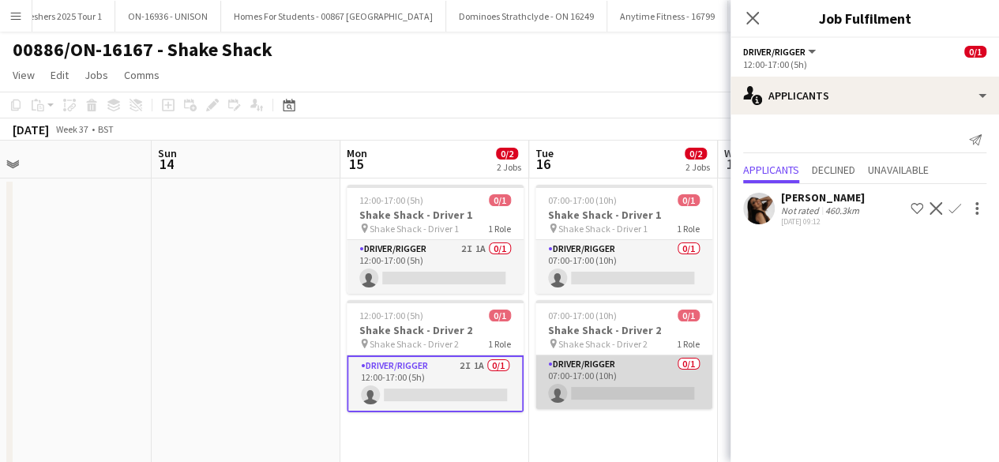
click at [607, 379] on app-card-role "Driver/Rigger 0/1 07:00-17:00 (10h) single-neutral-actions" at bounding box center [623, 382] width 177 height 54
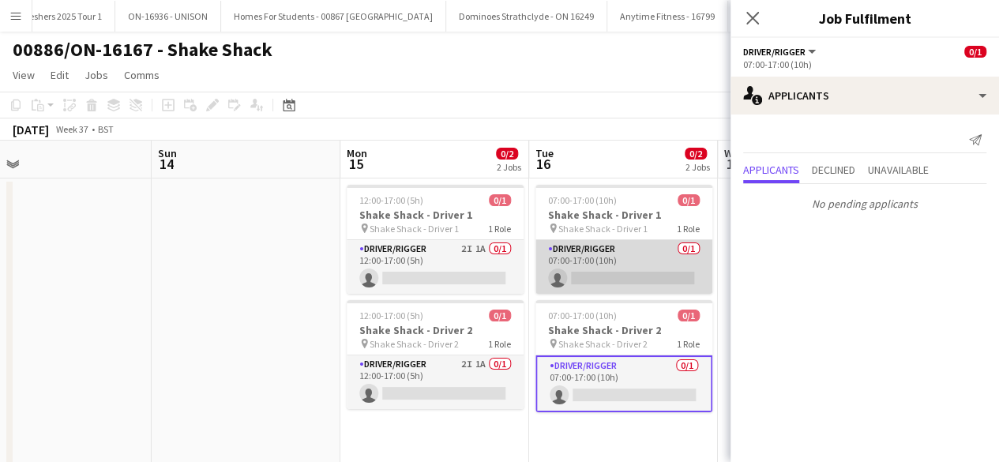
click at [612, 257] on app-card-role "Driver/Rigger 0/1 07:00-17:00 (10h) single-neutral-actions" at bounding box center [623, 267] width 177 height 54
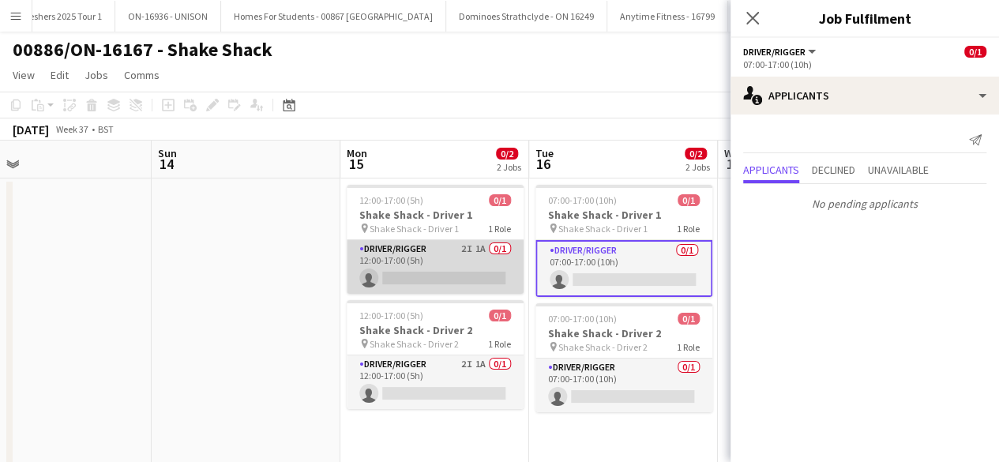
click at [449, 261] on app-card-role "Driver/Rigger 2I 1A 0/1 12:00-17:00 (5h) single-neutral-actions" at bounding box center [435, 267] width 177 height 54
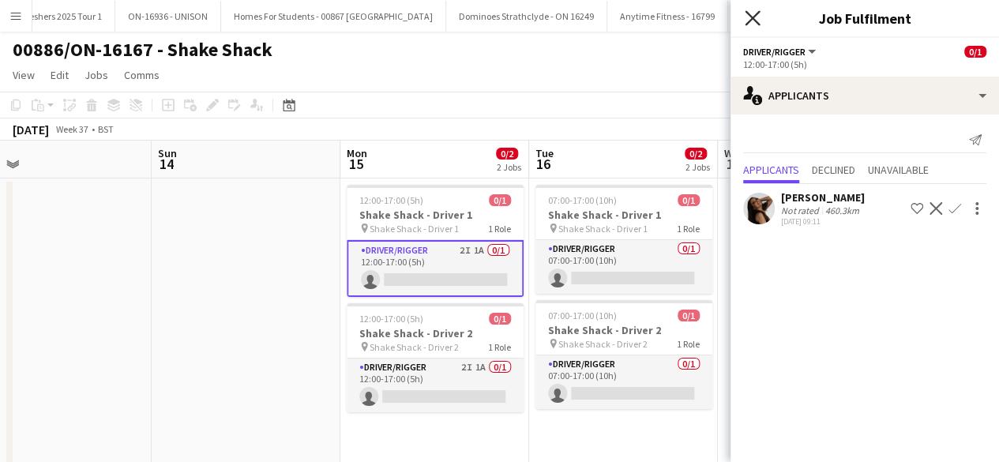
click at [752, 24] on icon "Close pop-in" at bounding box center [752, 17] width 15 height 15
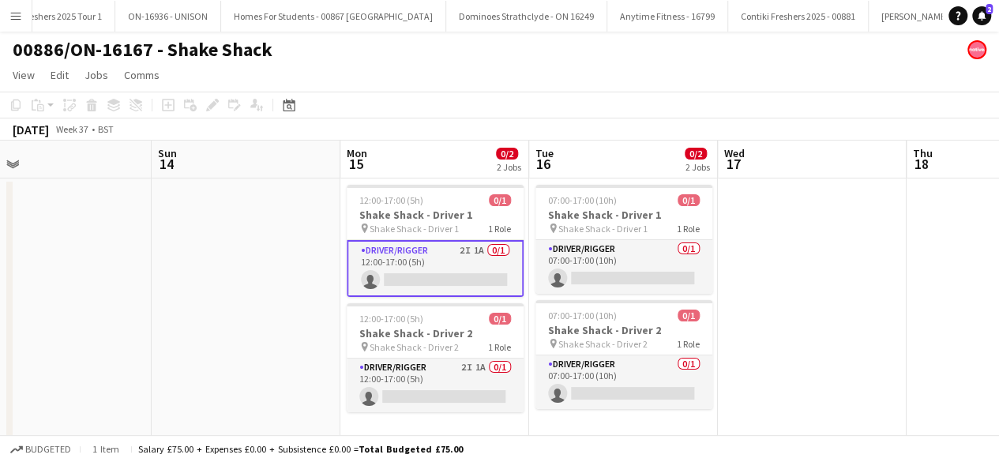
click at [794, 249] on app-date-cell at bounding box center [812, 324] width 189 height 293
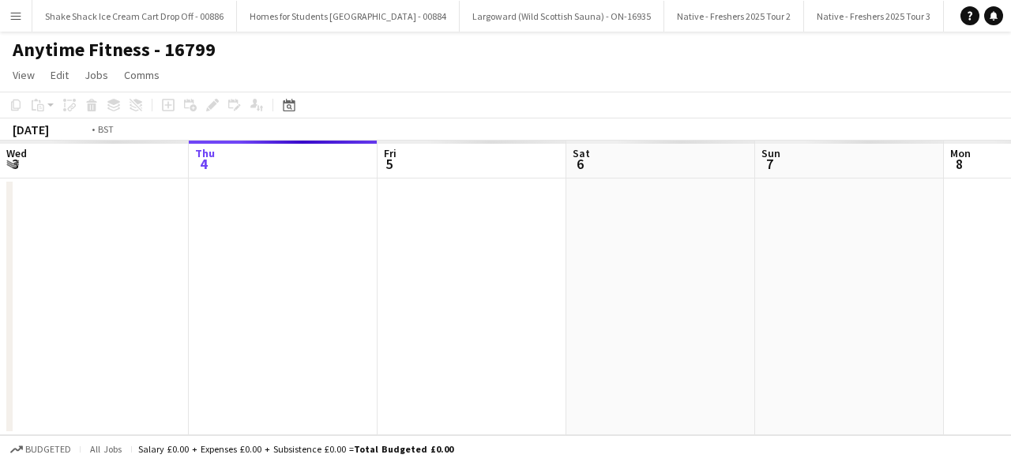
scroll to position [0, 543]
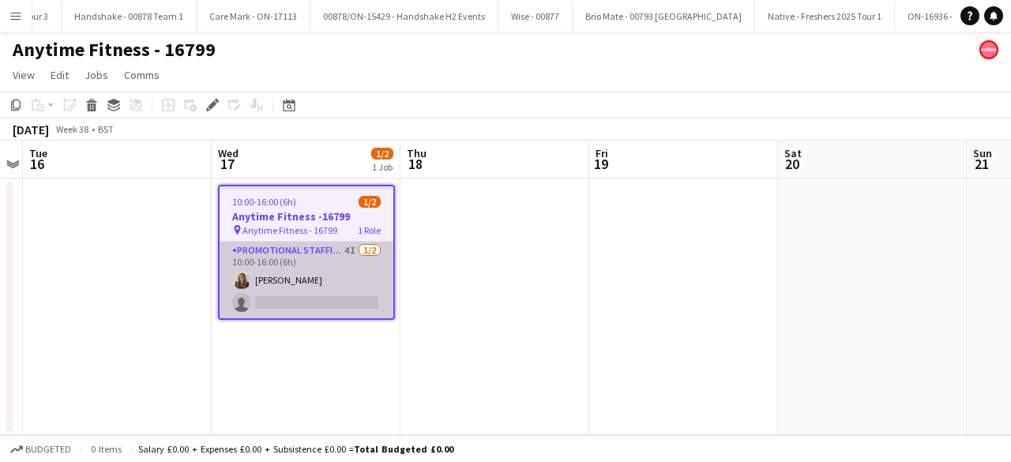
click at [338, 262] on app-card-role "Promotional Staffing (Brand Ambassadors) 4I 1/2 10:00-16:00 (6h) Linzi Agnew si…" at bounding box center [307, 280] width 174 height 77
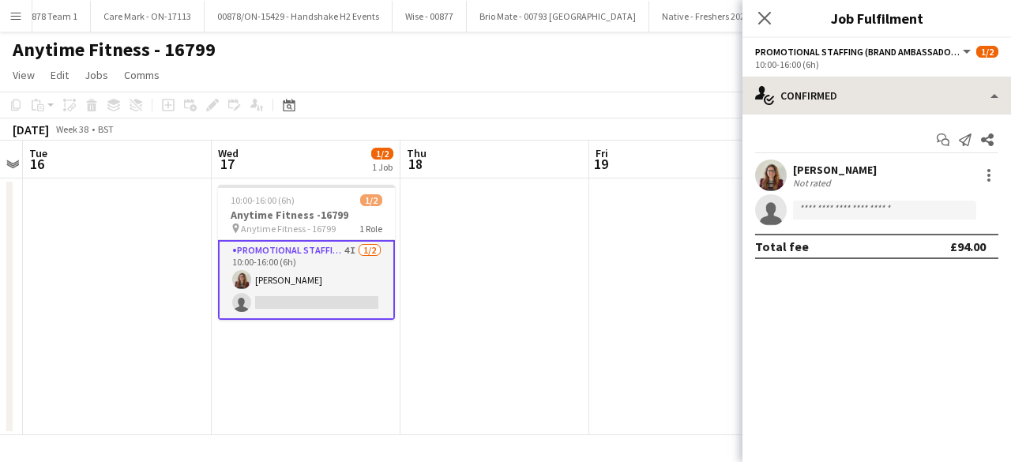
scroll to position [0, 3746]
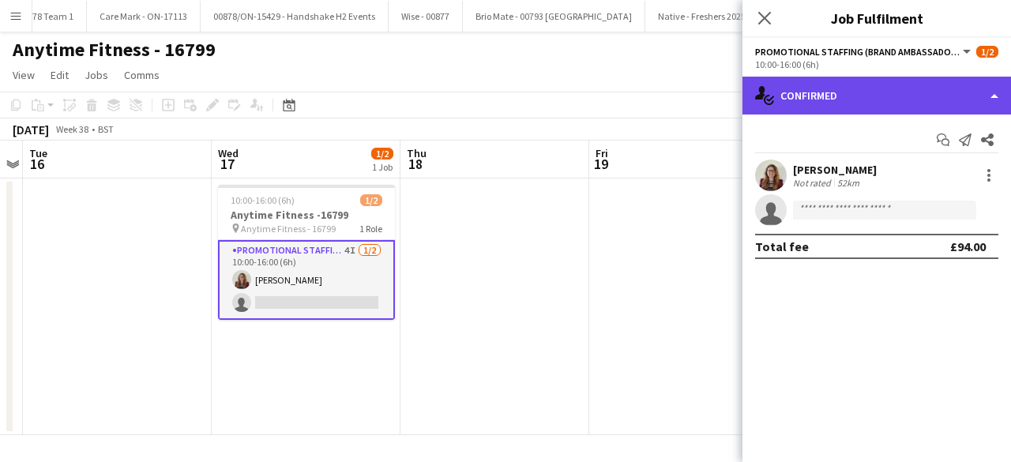
click at [894, 79] on div "single-neutral-actions-check-2 Confirmed" at bounding box center [876, 96] width 269 height 38
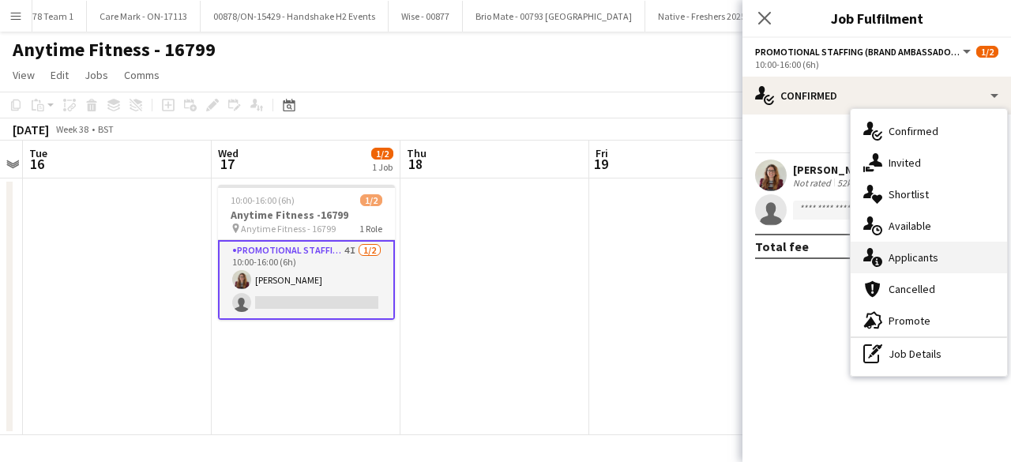
click at [915, 247] on div "single-neutral-actions-information Applicants" at bounding box center [929, 258] width 156 height 32
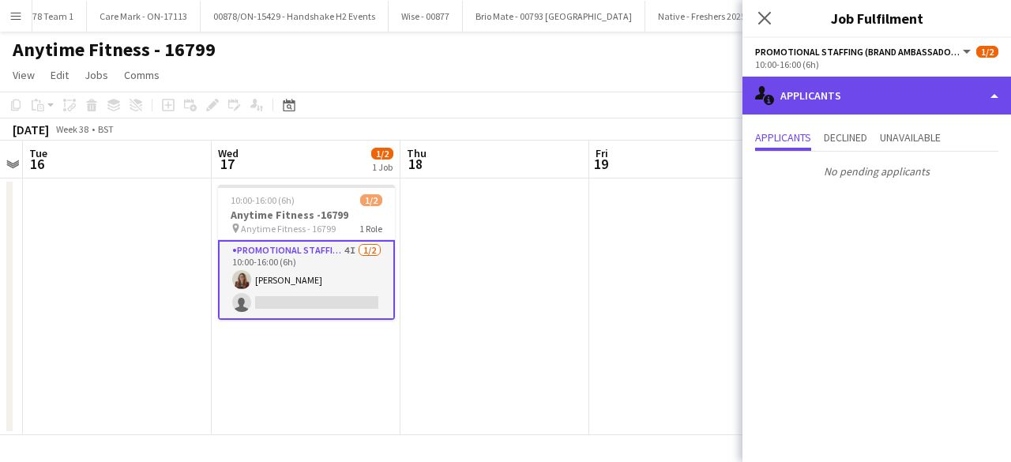
click at [879, 95] on div "single-neutral-actions-information Applicants" at bounding box center [876, 96] width 269 height 38
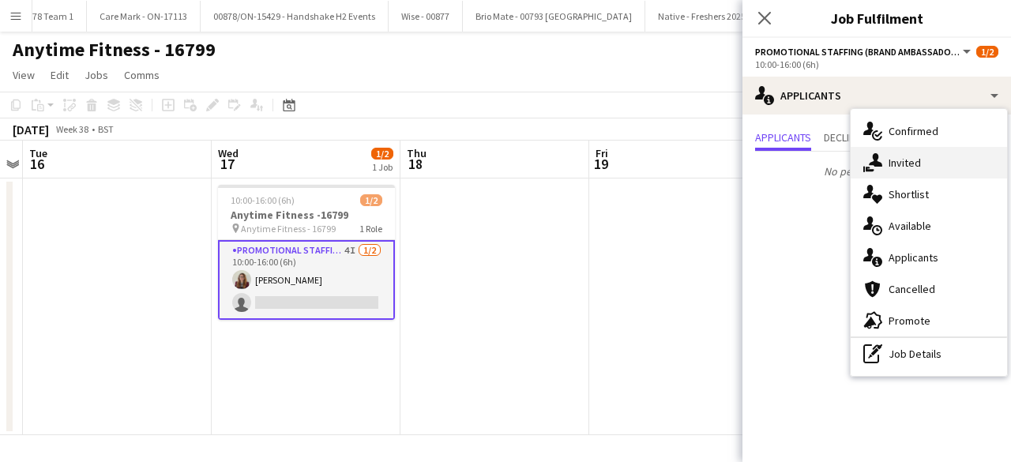
click at [918, 163] on span "Invited" at bounding box center [904, 163] width 32 height 14
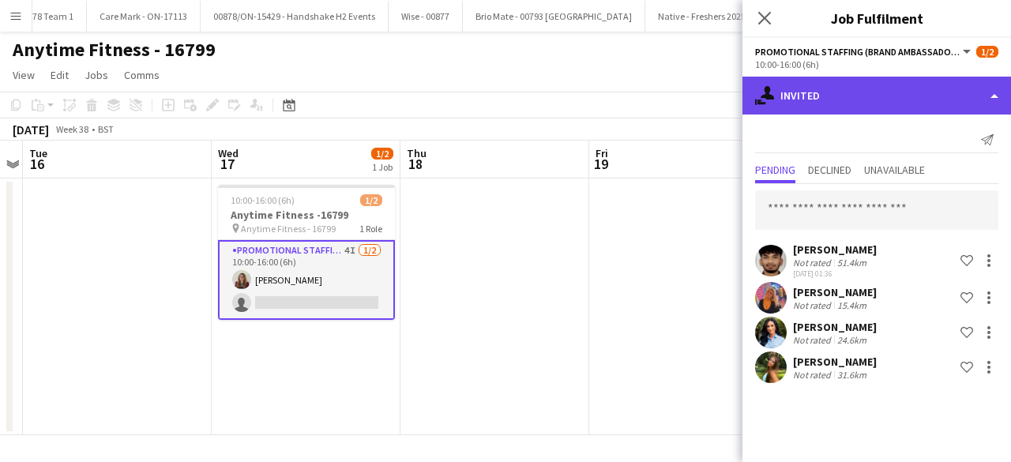
click at [853, 92] on div "single-neutral-actions-share-1 Invited" at bounding box center [876, 96] width 269 height 38
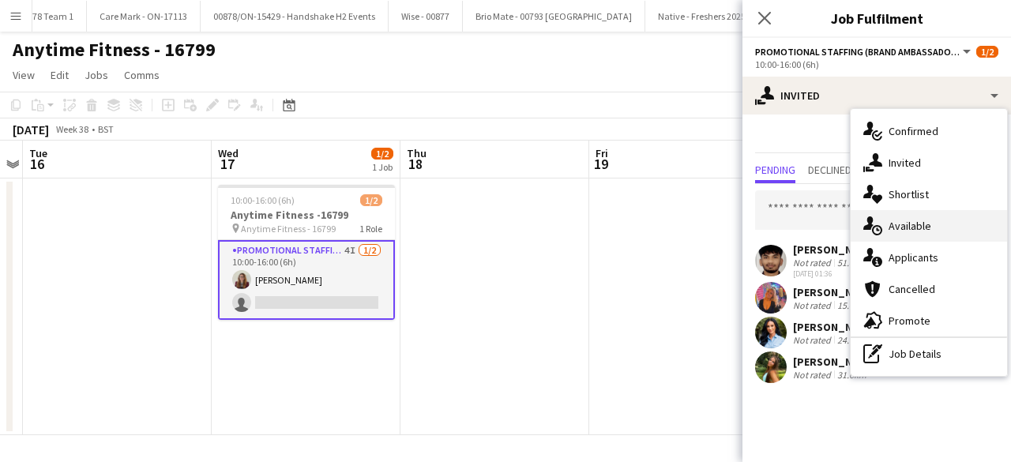
click at [929, 225] on span "Available" at bounding box center [909, 226] width 43 height 14
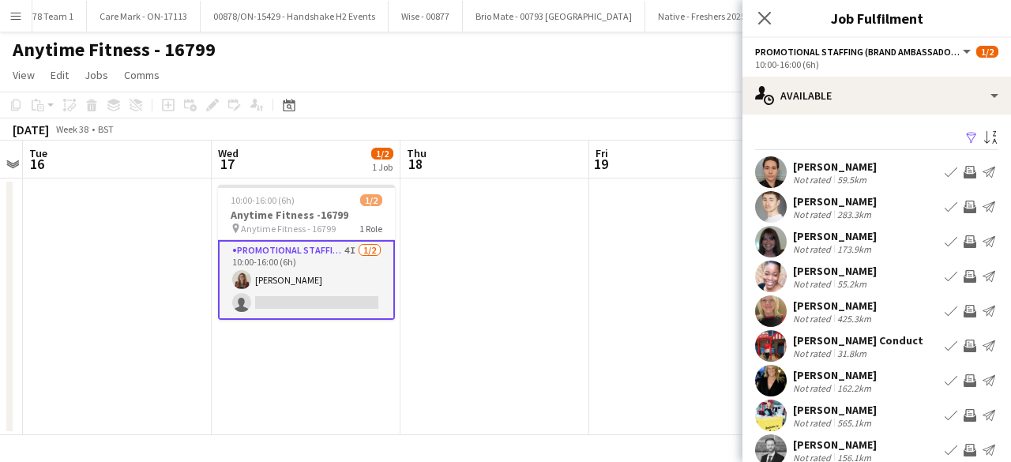
click at [965, 138] on app-icon "Filter" at bounding box center [971, 138] width 13 height 15
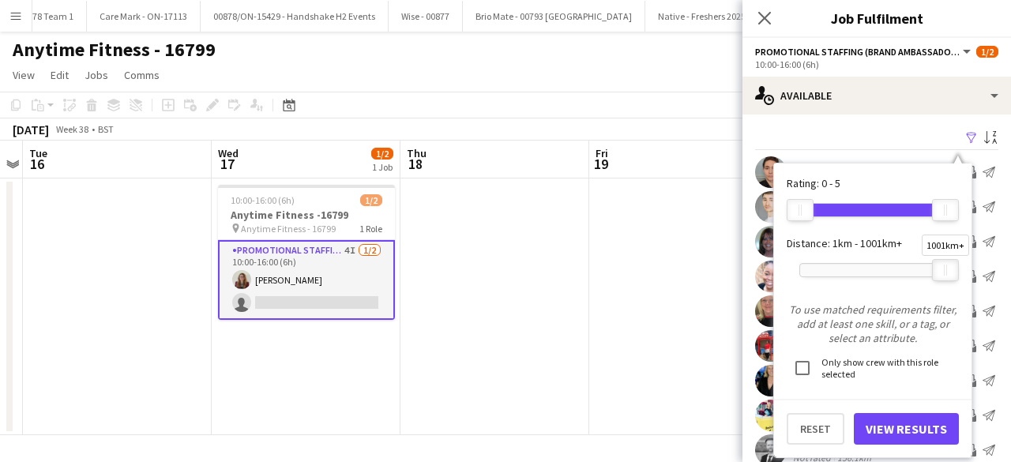
click at [937, 269] on div at bounding box center [945, 270] width 25 height 21
drag, startPoint x: 947, startPoint y: 272, endPoint x: 822, endPoint y: 260, distance: 125.3
click at [822, 260] on div at bounding box center [821, 270] width 25 height 21
click at [894, 440] on button "View Results" at bounding box center [906, 429] width 105 height 32
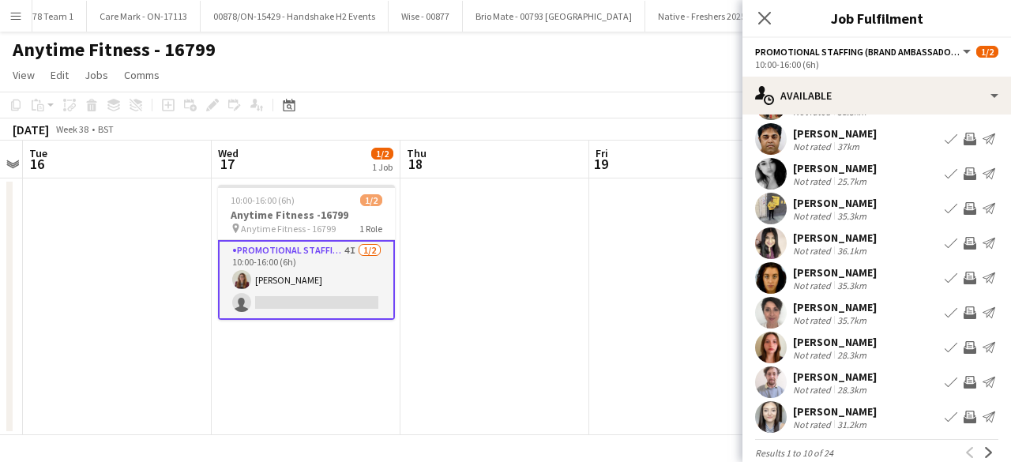
scroll to position [66, 0]
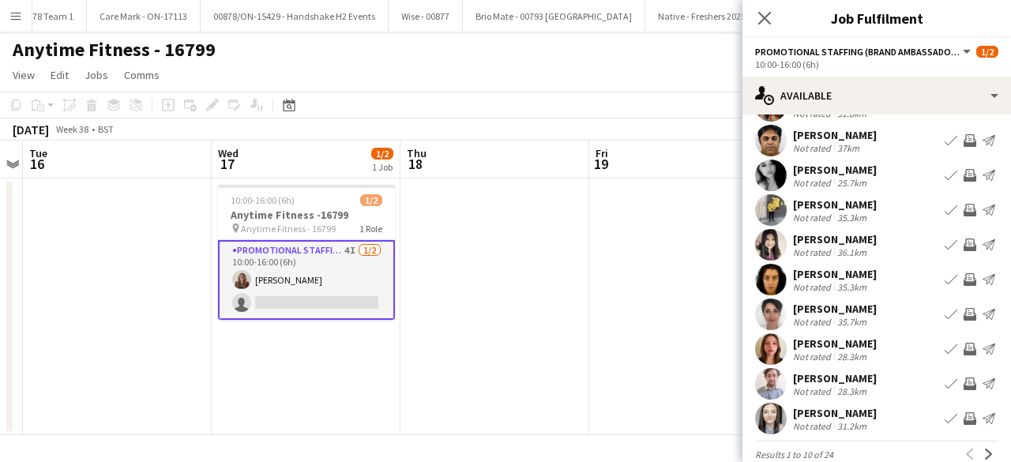
click at [776, 348] on app-user-avatar at bounding box center [771, 349] width 32 height 32
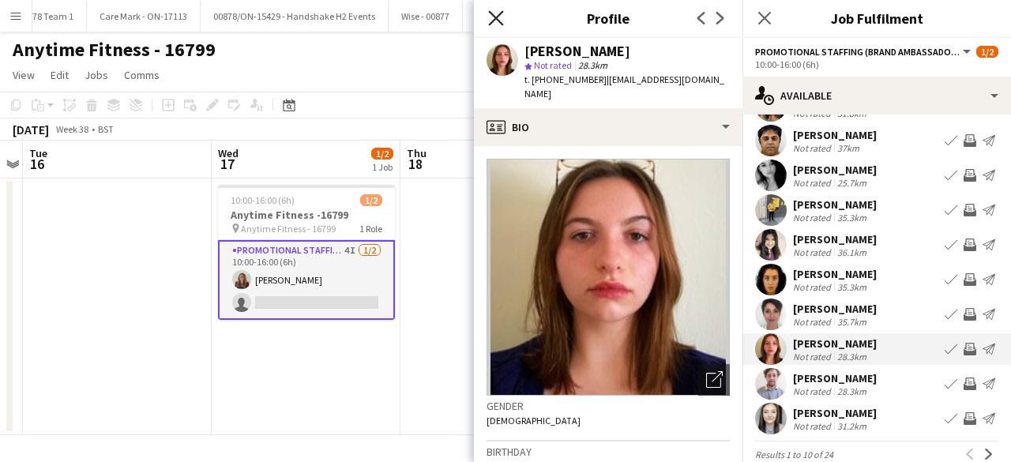
click at [498, 18] on icon at bounding box center [495, 17] width 15 height 15
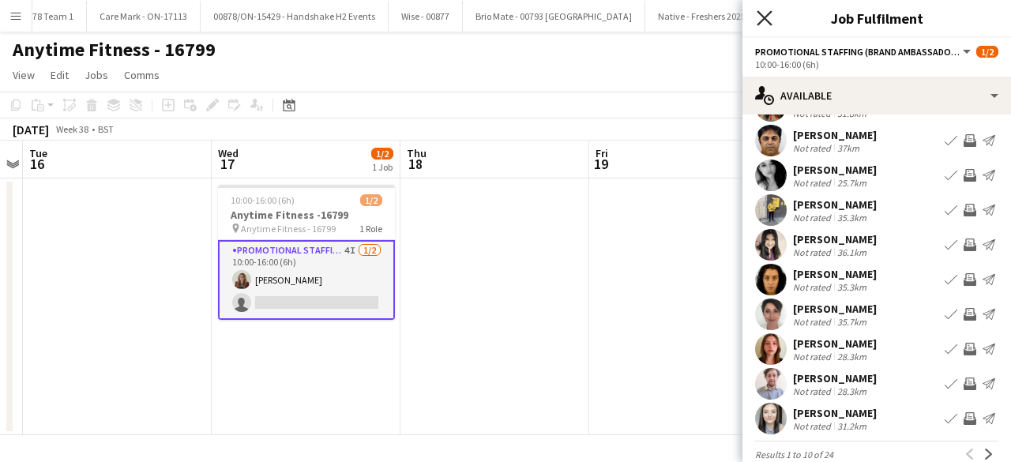
click at [762, 21] on icon at bounding box center [764, 17] width 15 height 15
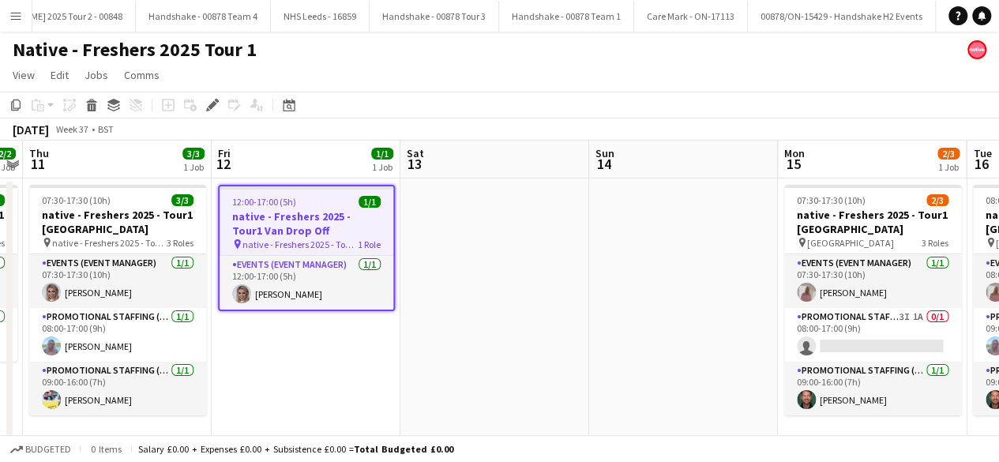
scroll to position [0, 3211]
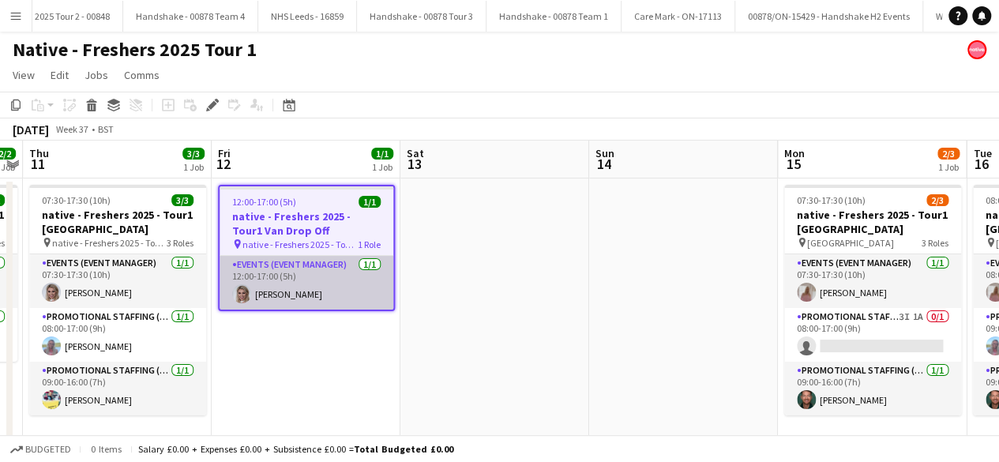
click at [263, 280] on app-card-role "Events (Event Manager) [DATE] 12:00-17:00 (5h) [PERSON_NAME]" at bounding box center [307, 283] width 174 height 54
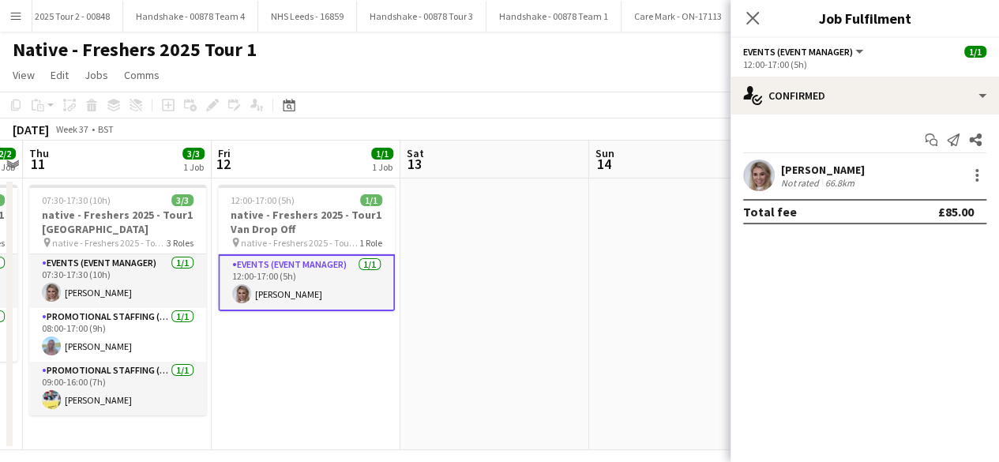
click at [762, 173] on app-user-avatar at bounding box center [759, 176] width 32 height 32
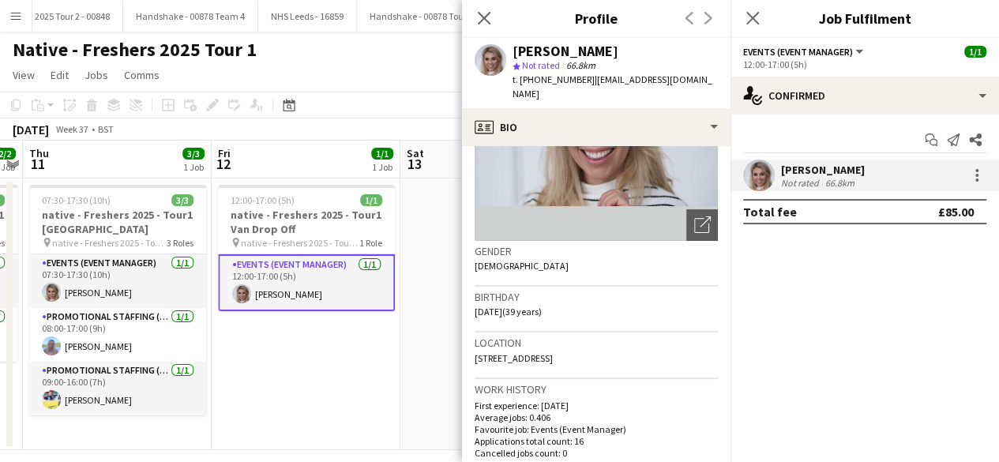
scroll to position [171, 0]
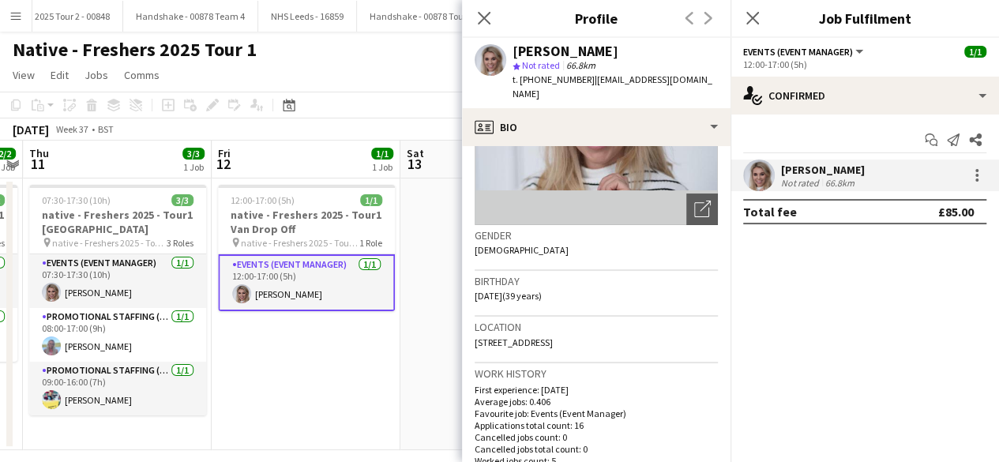
drag, startPoint x: 474, startPoint y: 329, endPoint x: 708, endPoint y: 344, distance: 234.2
click at [708, 344] on app-crew-profile-bio "chevron-left chevron-right Open photos pop-in Gender [DEMOGRAPHIC_DATA] Birthda…" at bounding box center [596, 304] width 269 height 316
copy span "[STREET_ADDRESS]"
click at [756, 17] on icon "Close pop-in" at bounding box center [752, 17] width 15 height 15
